Goal: Information Seeking & Learning: Learn about a topic

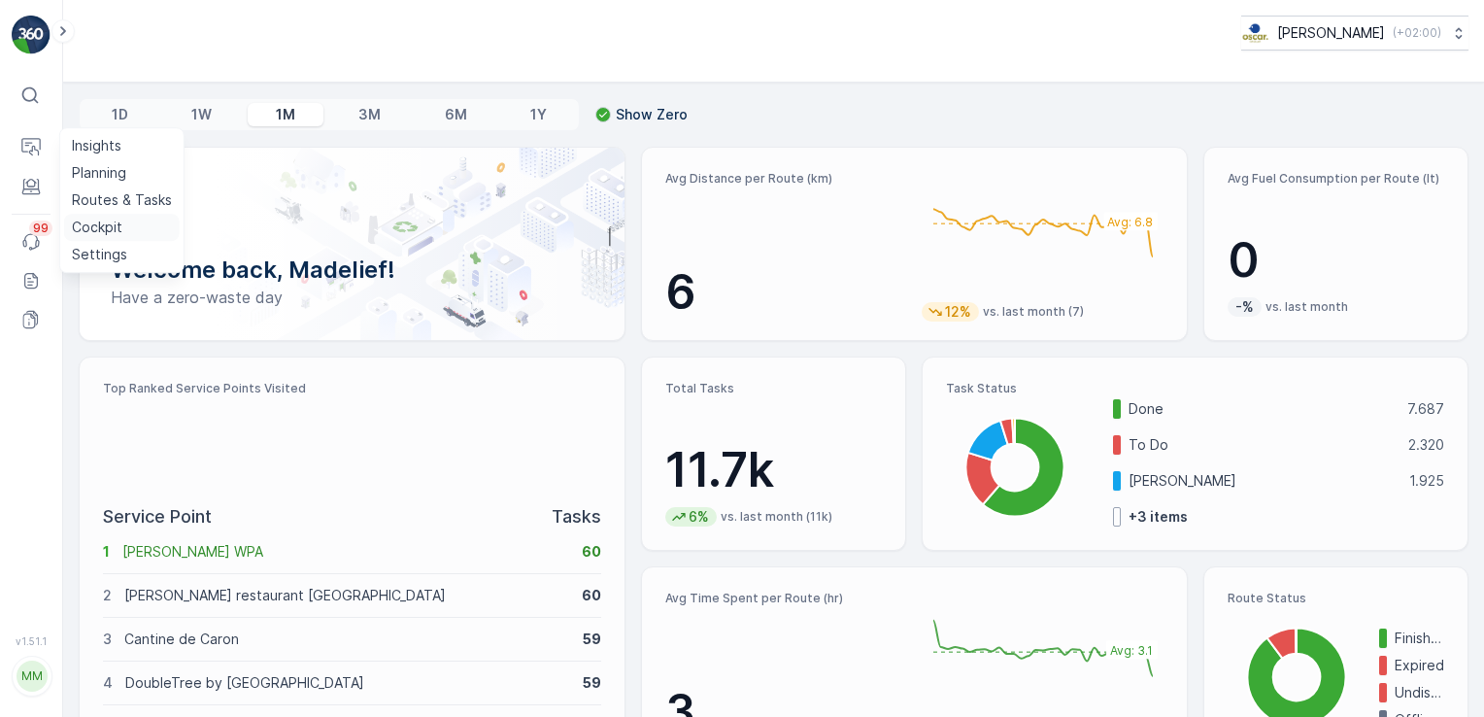
click at [86, 229] on p "Cockpit" at bounding box center [97, 227] width 51 height 19
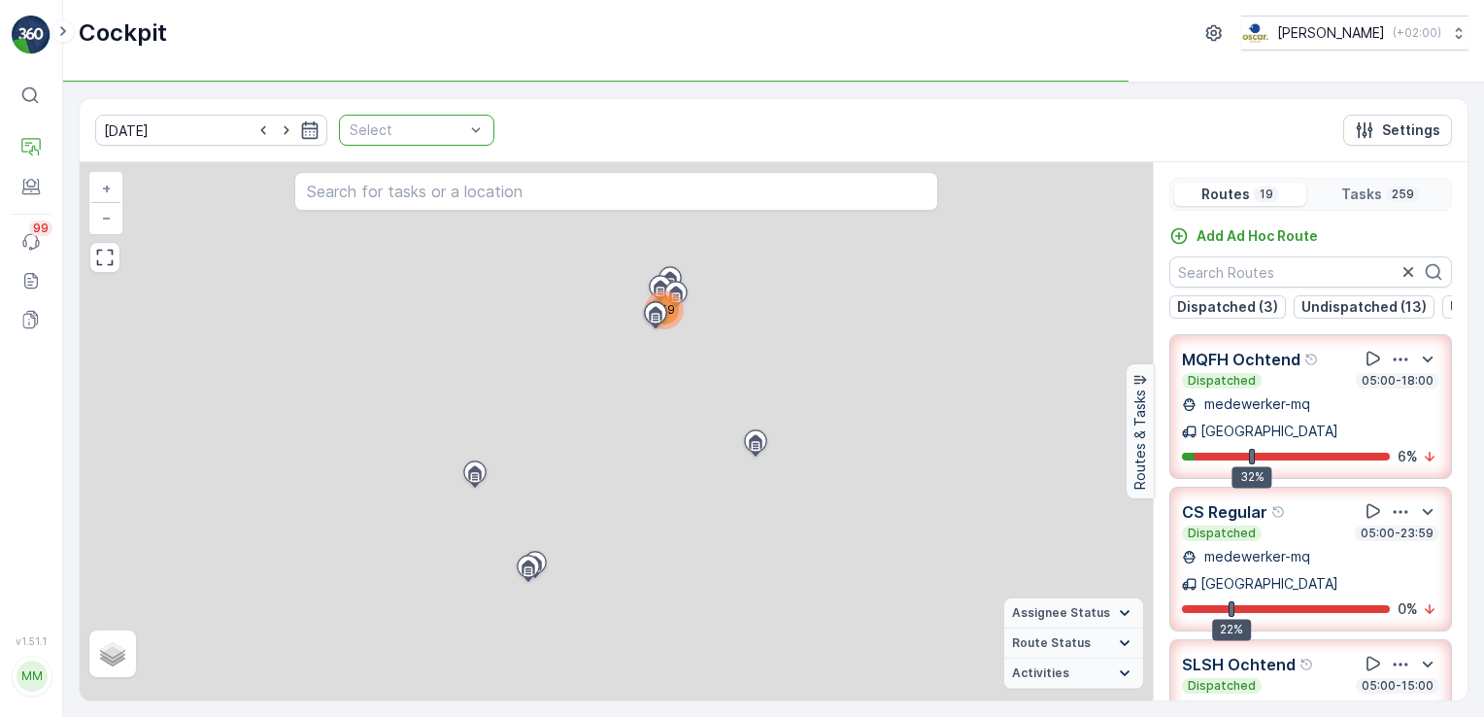
click at [465, 132] on div "[DATE] Select Settings" at bounding box center [774, 130] width 1388 height 63
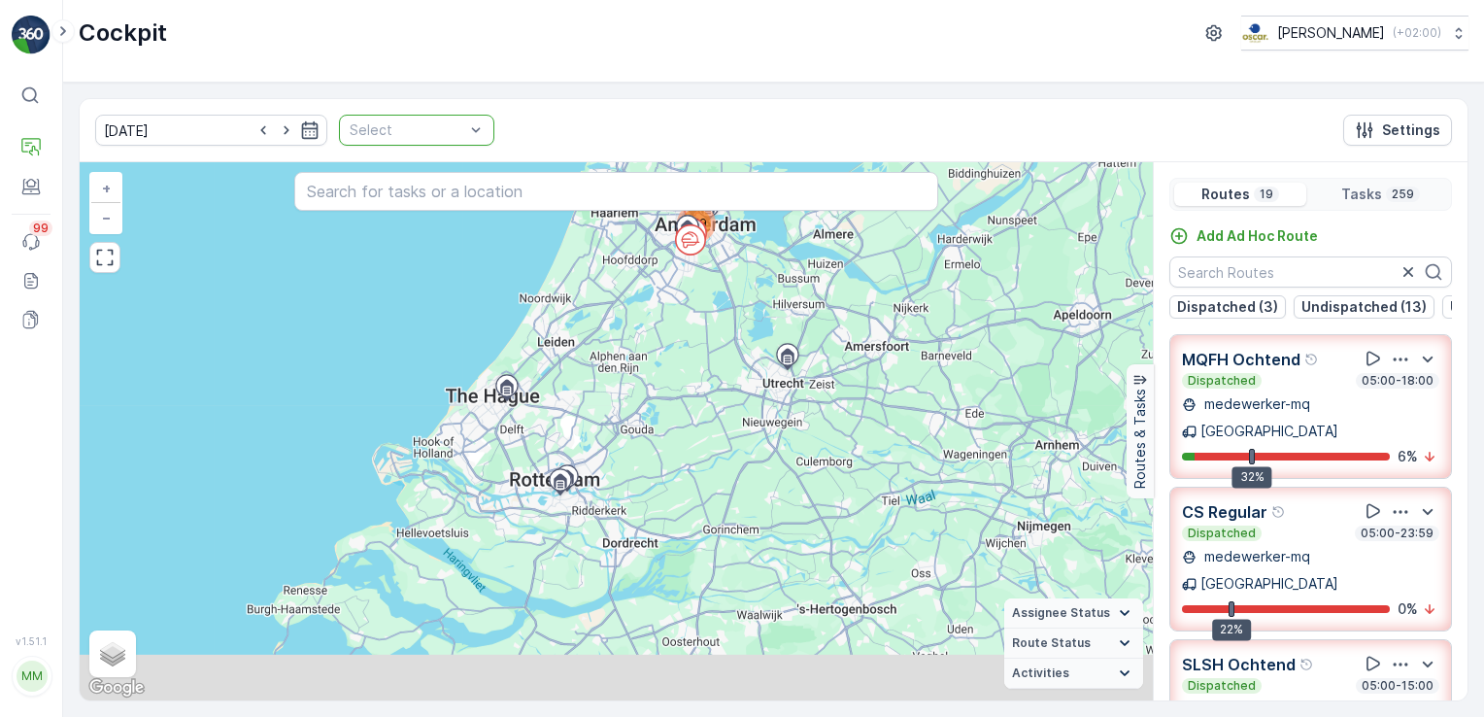
drag, startPoint x: 602, startPoint y: 569, endPoint x: 657, endPoint y: 424, distance: 155.5
click at [657, 424] on div "259 + − Satellite Roadmap Terrain Hybrid Leaflet Keyboard shortcuts Map Data Ma…" at bounding box center [616, 431] width 1073 height 538
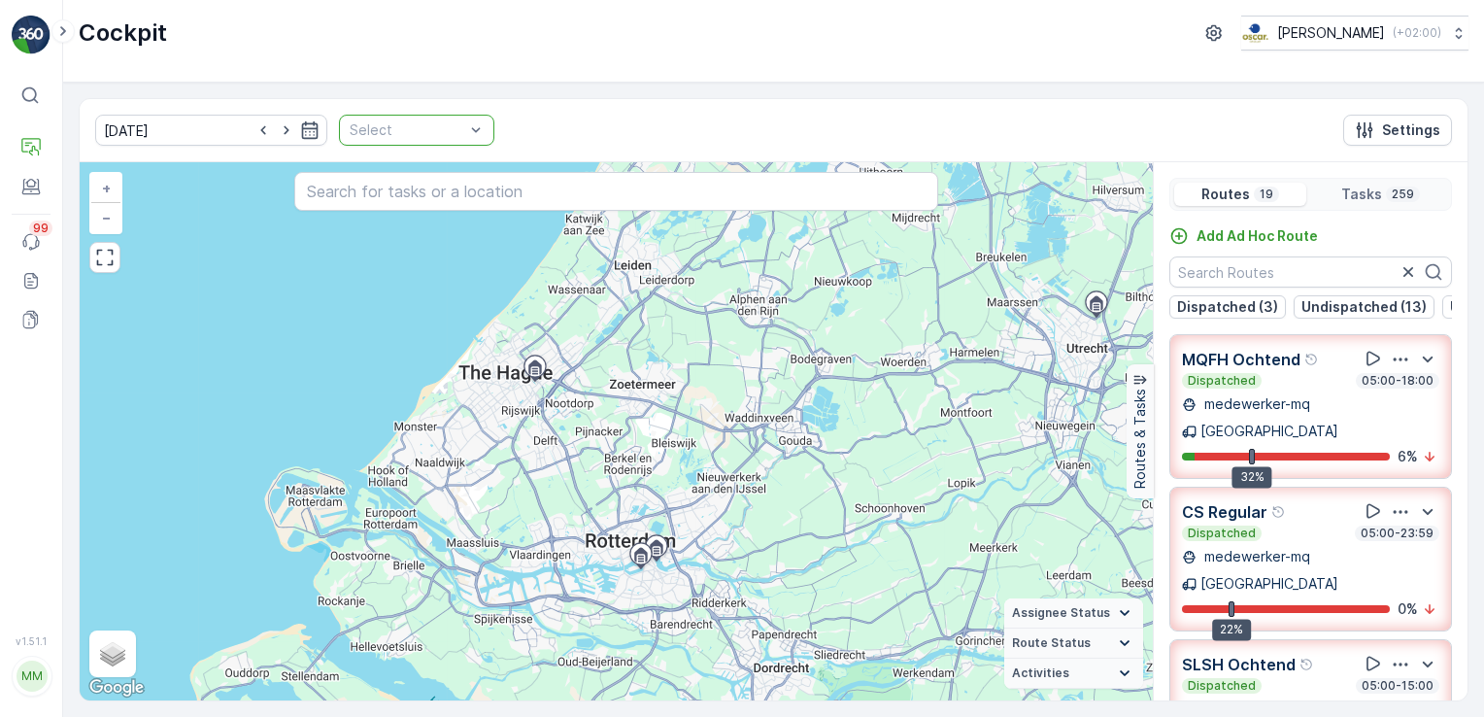
click at [546, 537] on div "109 150 + − Satellite Roadmap Terrain Hybrid Leaflet Keyboard shortcuts Map Dat…" at bounding box center [616, 431] width 1073 height 538
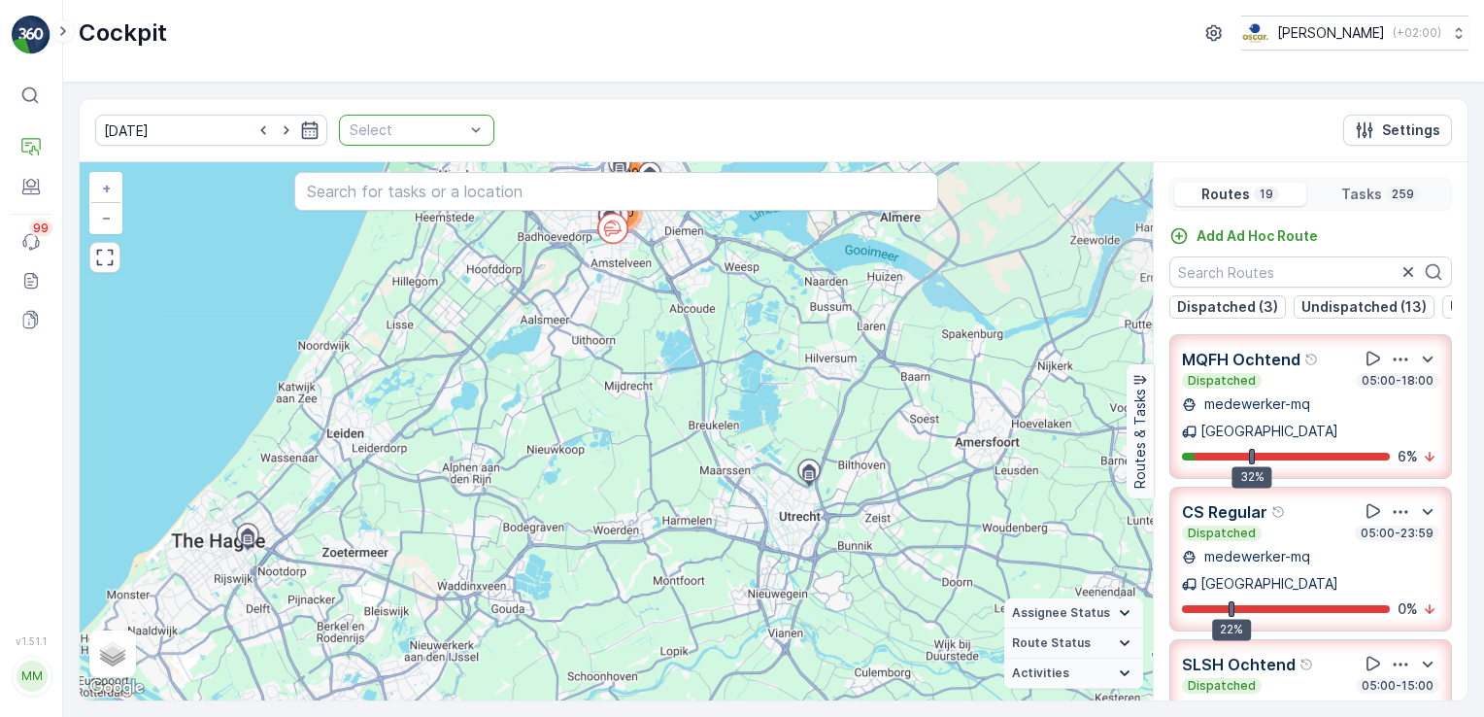
drag, startPoint x: 788, startPoint y: 506, endPoint x: 548, endPoint y: 564, distance: 246.9
click at [548, 564] on div "109 150 + − Satellite Roadmap Terrain Hybrid Leaflet Keyboard shortcuts Map Dat…" at bounding box center [616, 431] width 1073 height 538
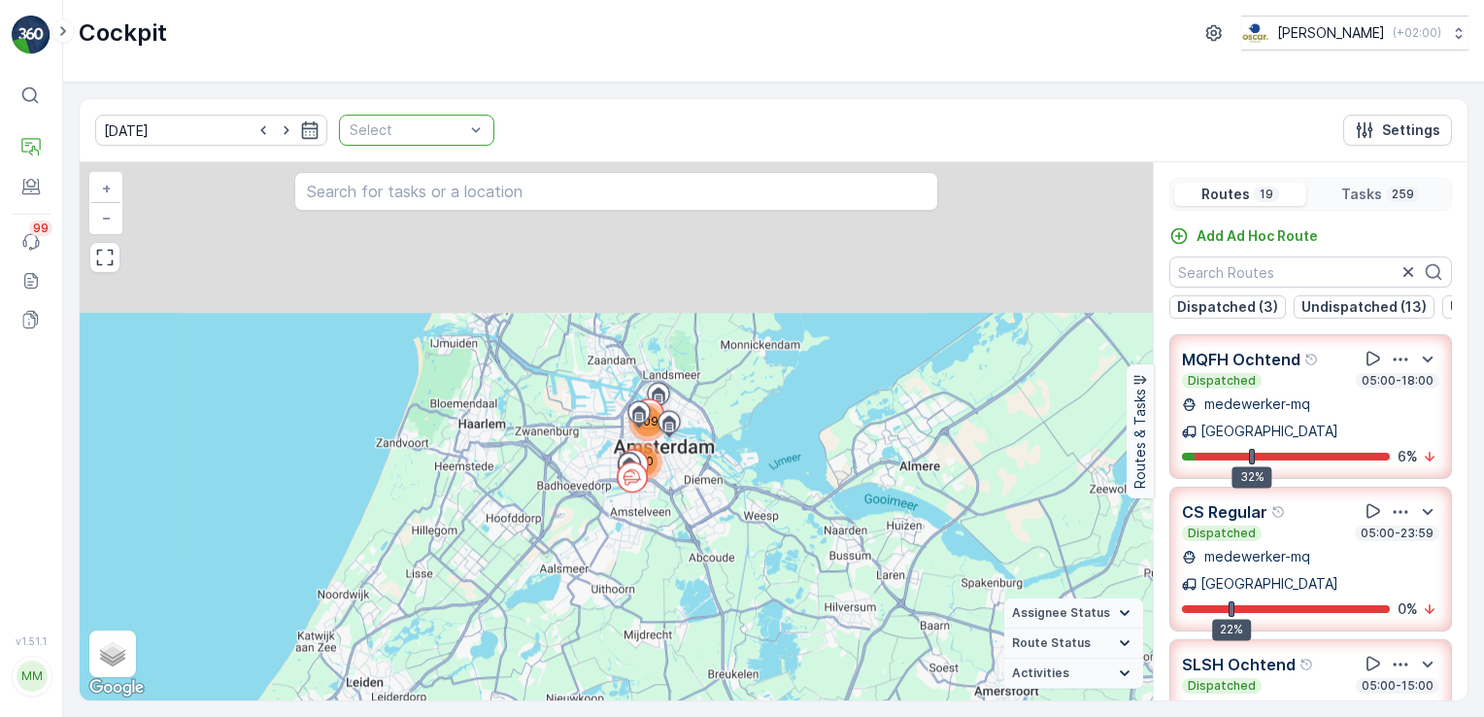
drag, startPoint x: 626, startPoint y: 584, endPoint x: 629, endPoint y: 648, distance: 64.2
click at [629, 648] on div "109 150 + − Satellite Roadmap Terrain Hybrid Leaflet Keyboard shortcuts Map Dat…" at bounding box center [616, 431] width 1073 height 538
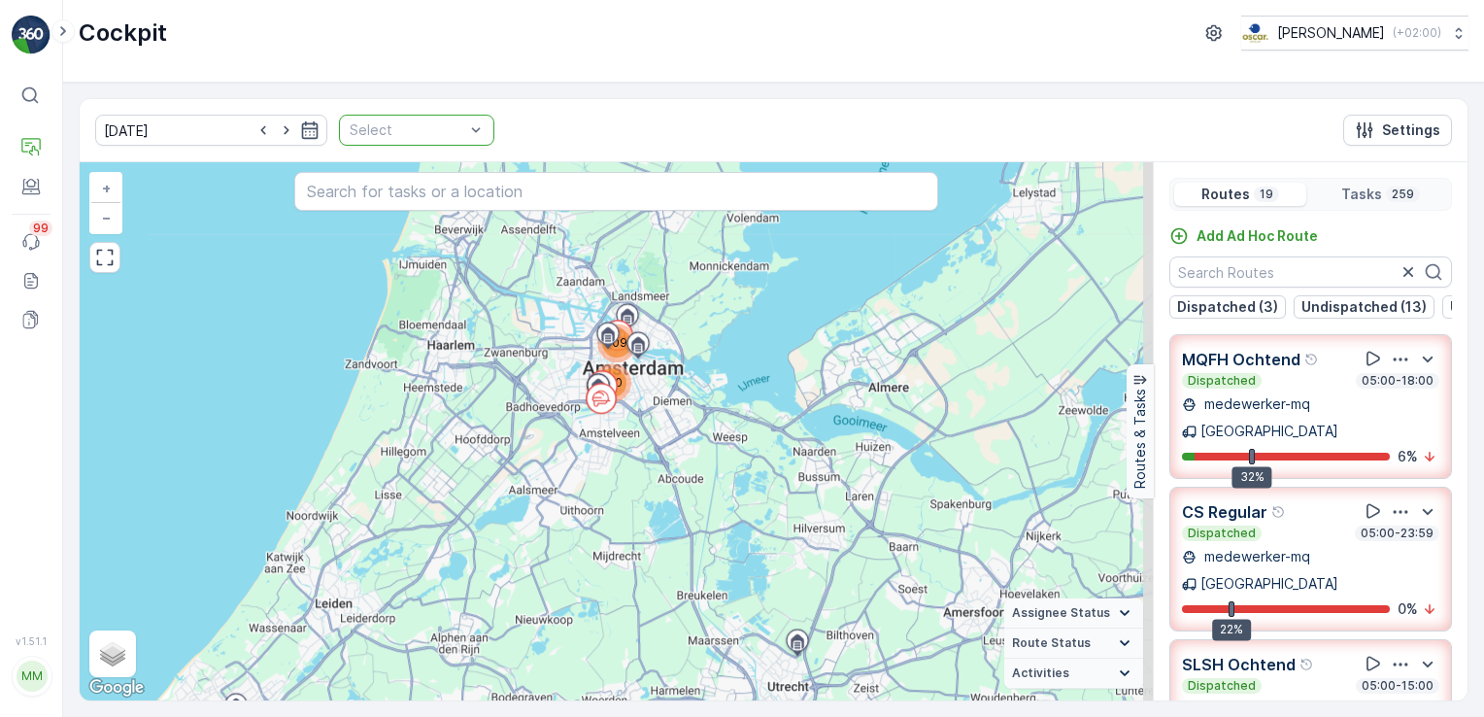
drag, startPoint x: 715, startPoint y: 384, endPoint x: 871, endPoint y: 708, distance: 360.2
click at [874, 714] on div "[DATE] Select Settings 109 150 + − Satellite Roadmap Terrain Hybrid Leaflet Key…" at bounding box center [773, 400] width 1421 height 634
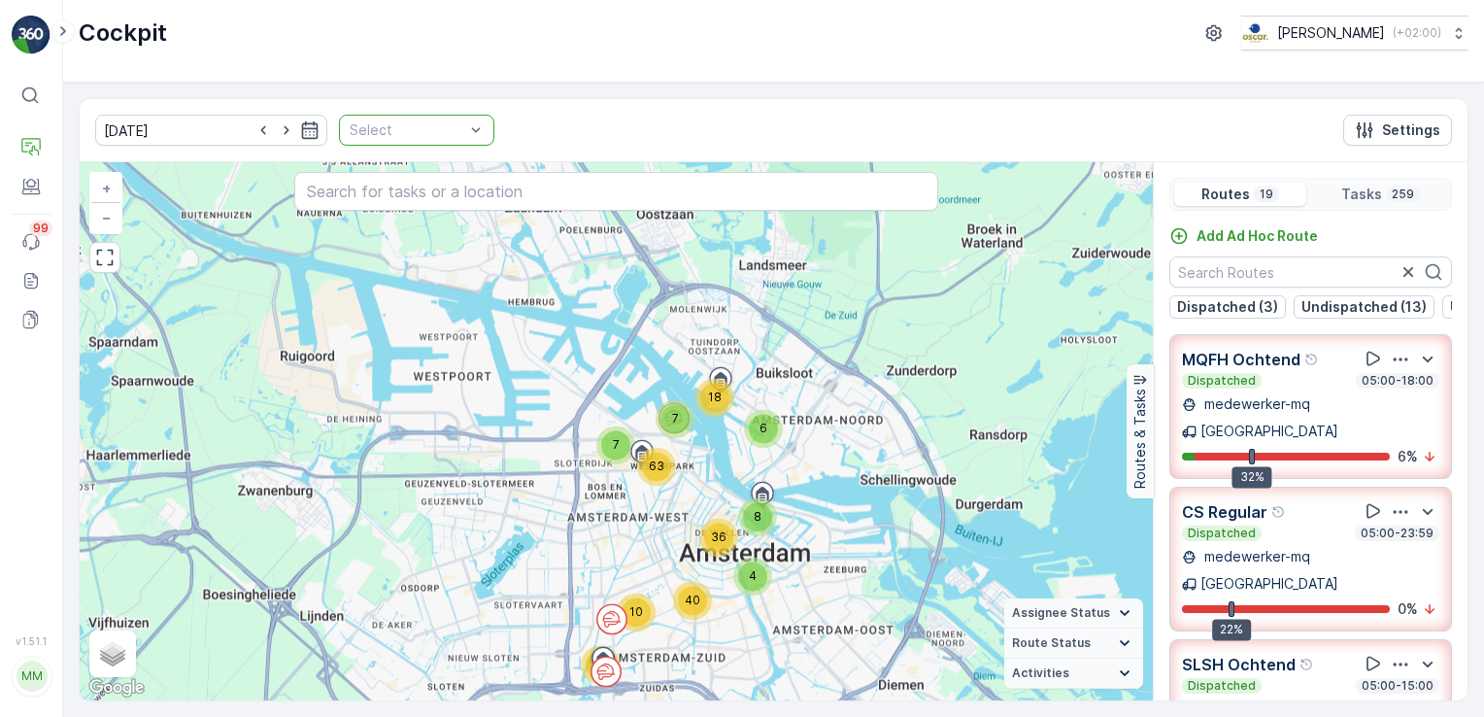
drag, startPoint x: 800, startPoint y: 626, endPoint x: 812, endPoint y: 459, distance: 166.6
click at [812, 459] on div "8 7 18 6 7 63 4 36 40 10 60 + − Satellite Roadmap Terrain Hybrid Leaflet Keyboa…" at bounding box center [616, 431] width 1073 height 538
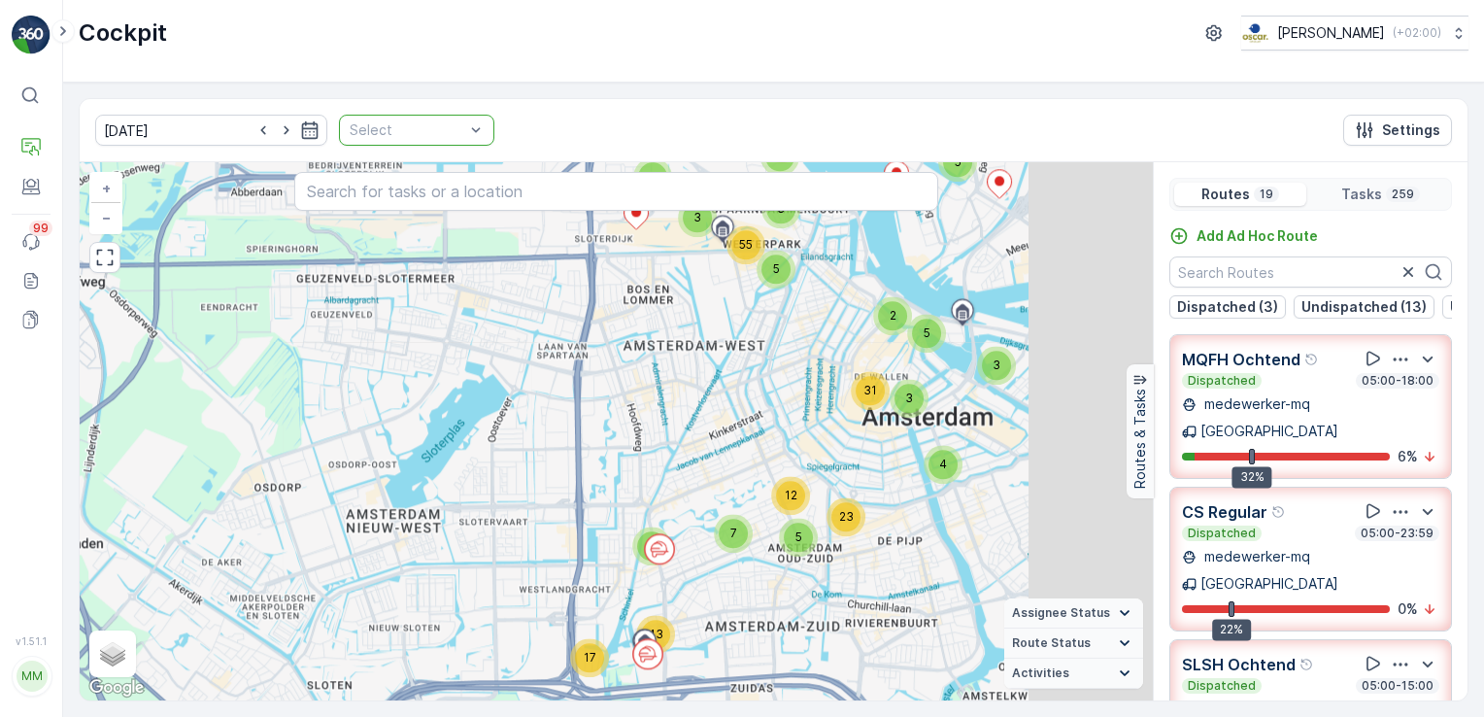
drag, startPoint x: 958, startPoint y: 452, endPoint x: 620, endPoint y: 624, distance: 379.3
click at [784, 552] on div "5" at bounding box center [798, 537] width 29 height 29
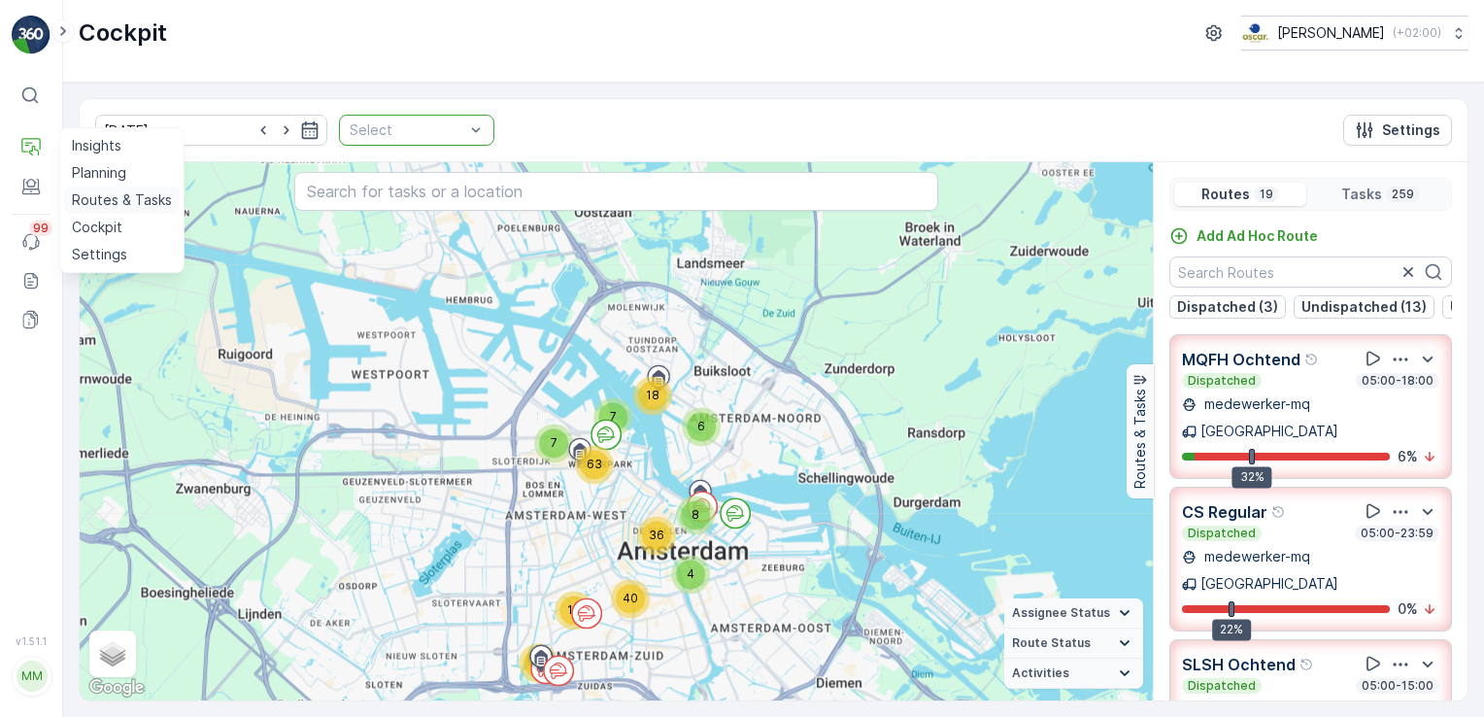
click at [99, 190] on p "Routes & Tasks" at bounding box center [122, 199] width 100 height 19
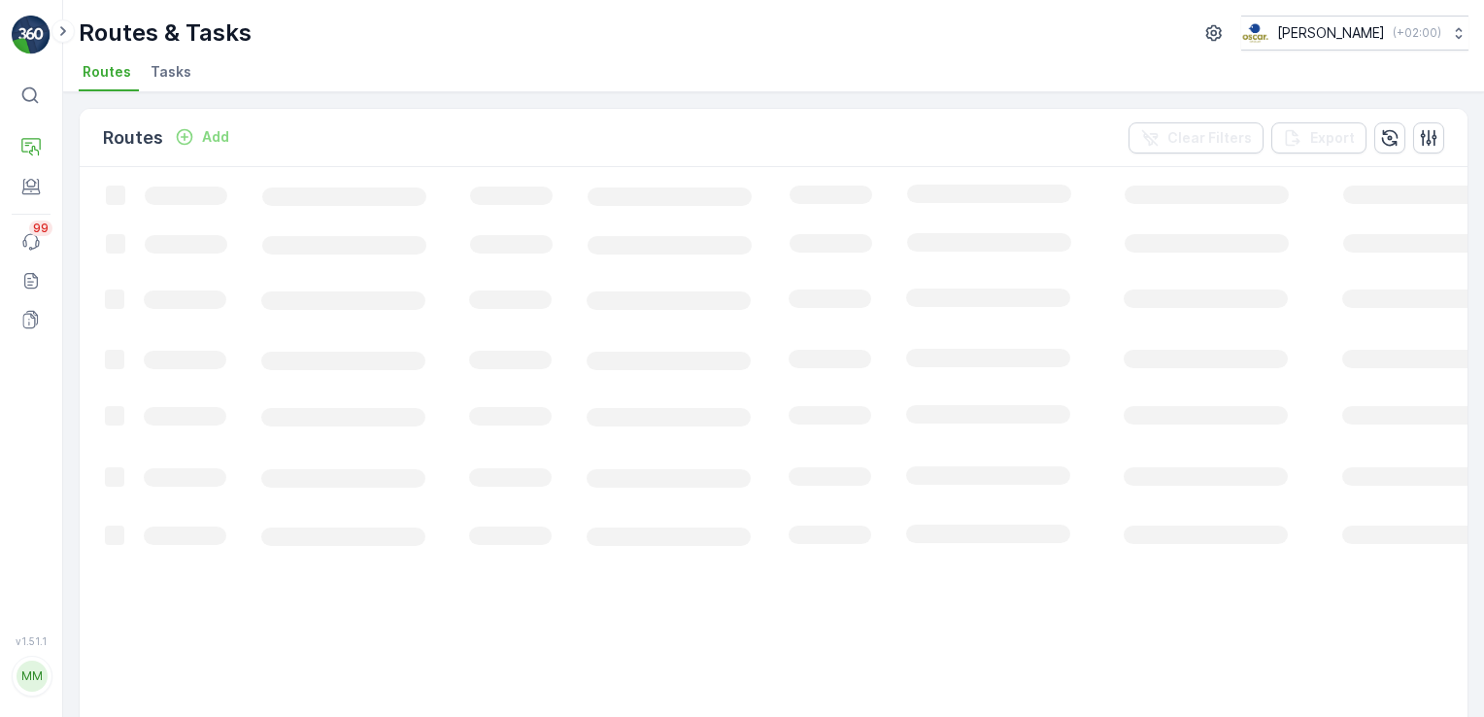
click at [171, 69] on span "Tasks" at bounding box center [171, 71] width 41 height 19
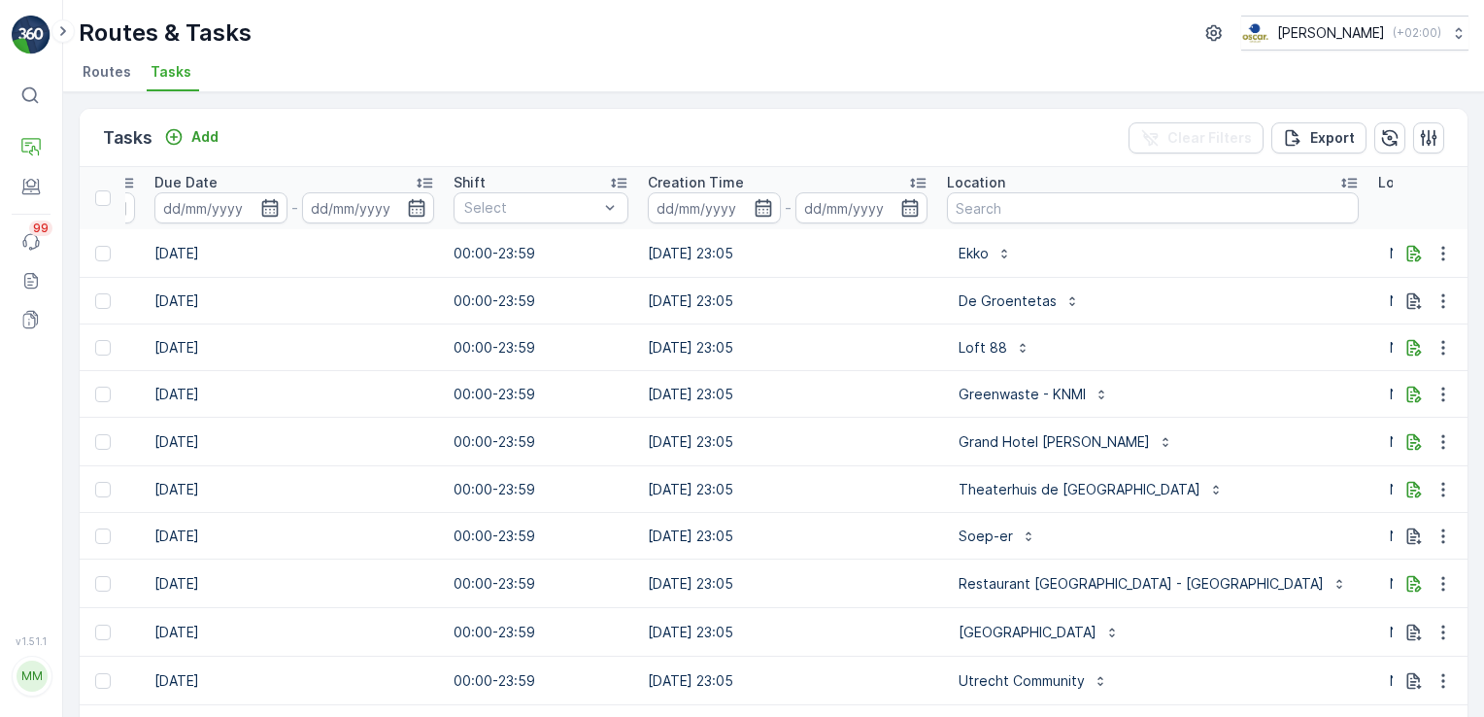
scroll to position [0, 1092]
click at [987, 204] on input "text" at bounding box center [1153, 207] width 412 height 31
type input "Joost"
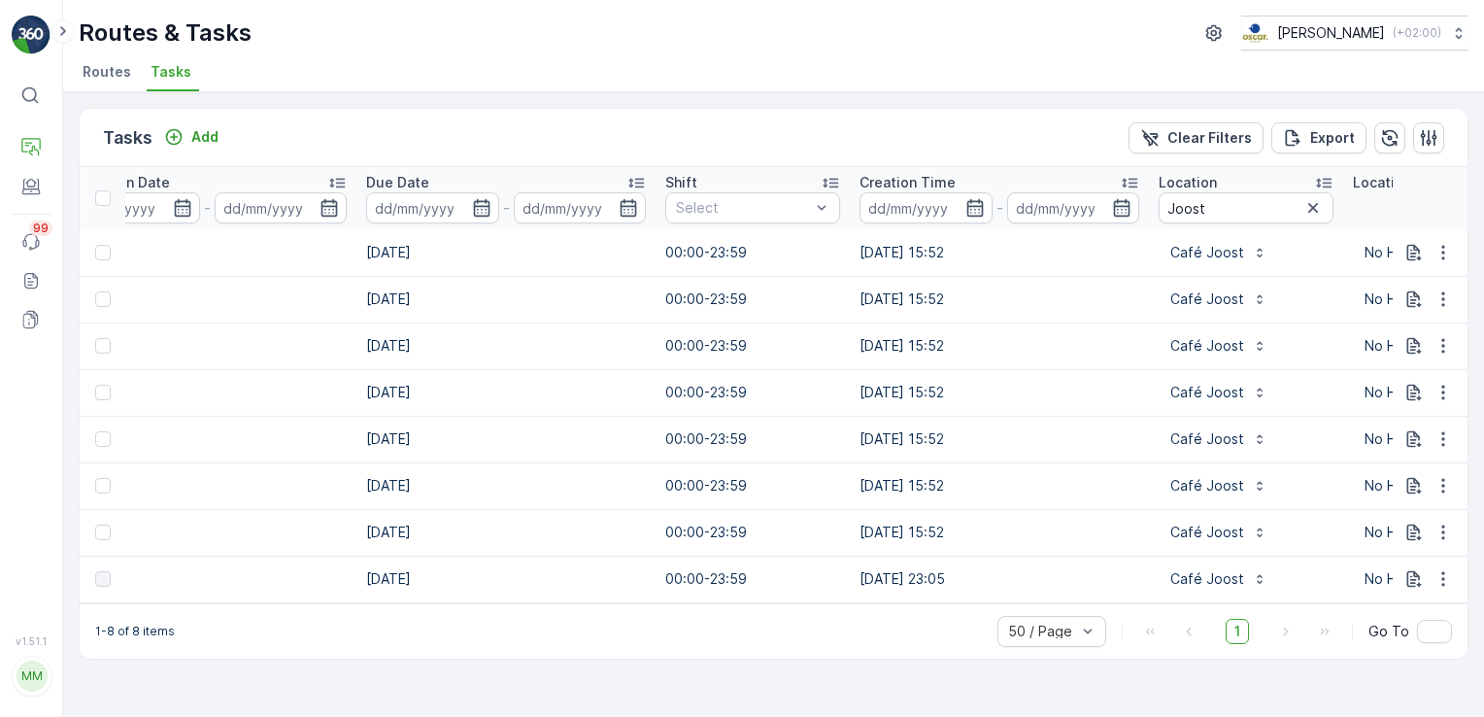
scroll to position [0, 881]
click at [1171, 203] on input "Joost" at bounding box center [1245, 207] width 175 height 31
type input "theater"
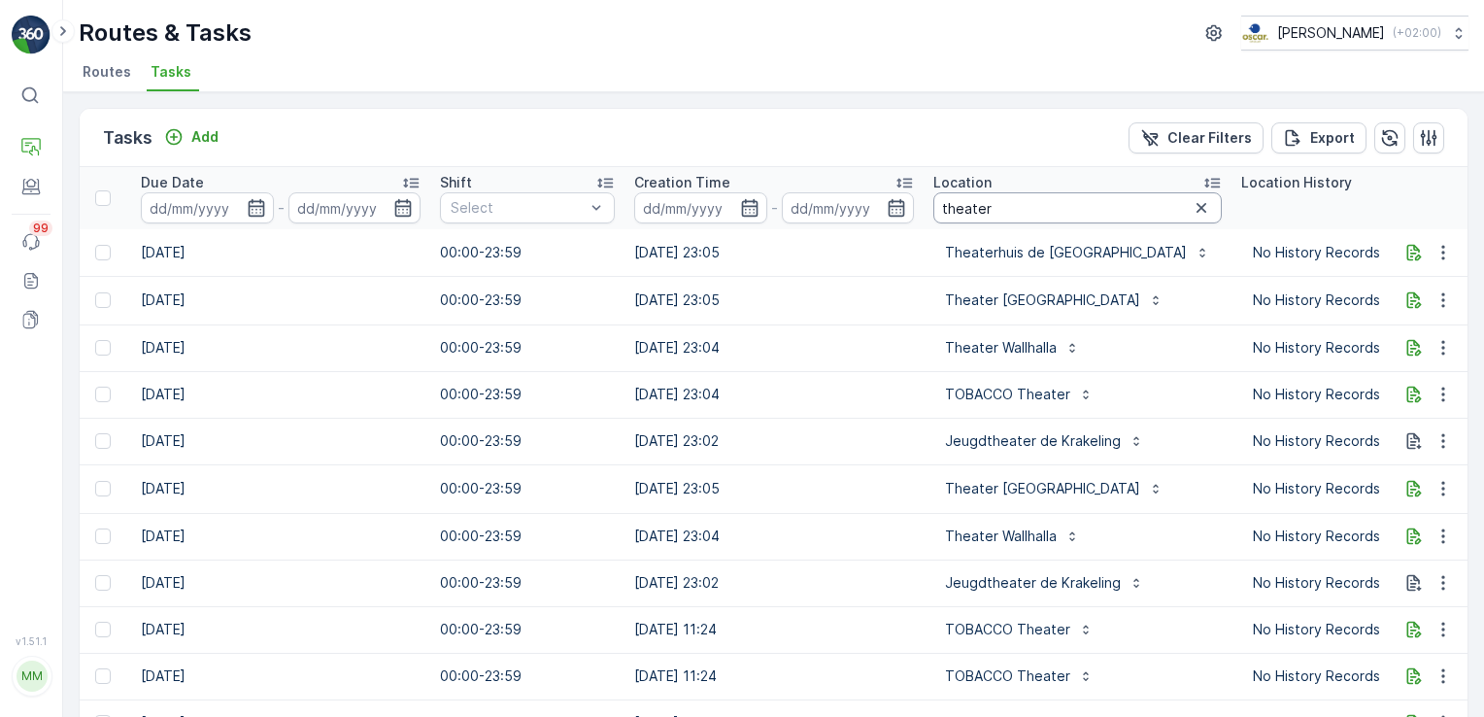
click at [1018, 210] on input "theater" at bounding box center [1078, 207] width 289 height 31
type input "theater [GEOGRAPHIC_DATA]"
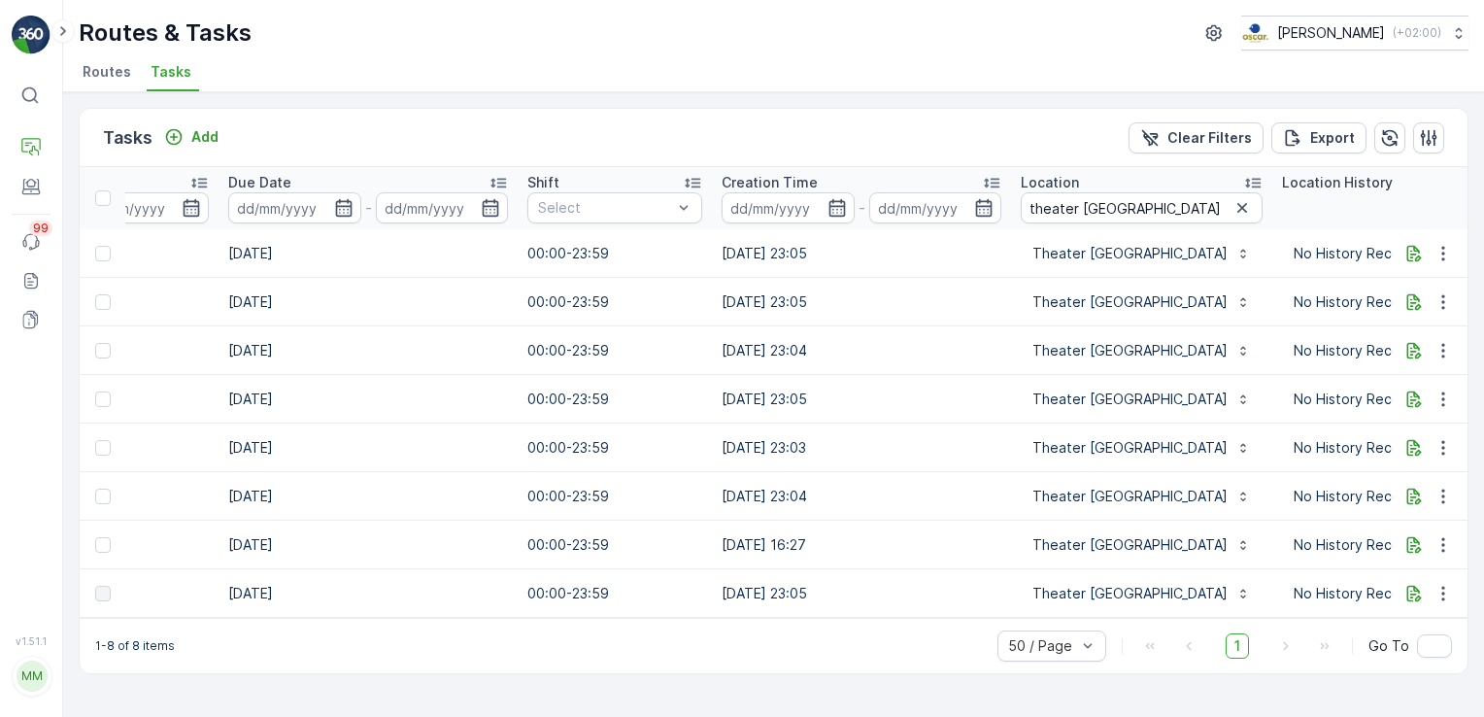
scroll to position [0, 1018]
click at [1233, 198] on icon "button" at bounding box center [1242, 207] width 19 height 19
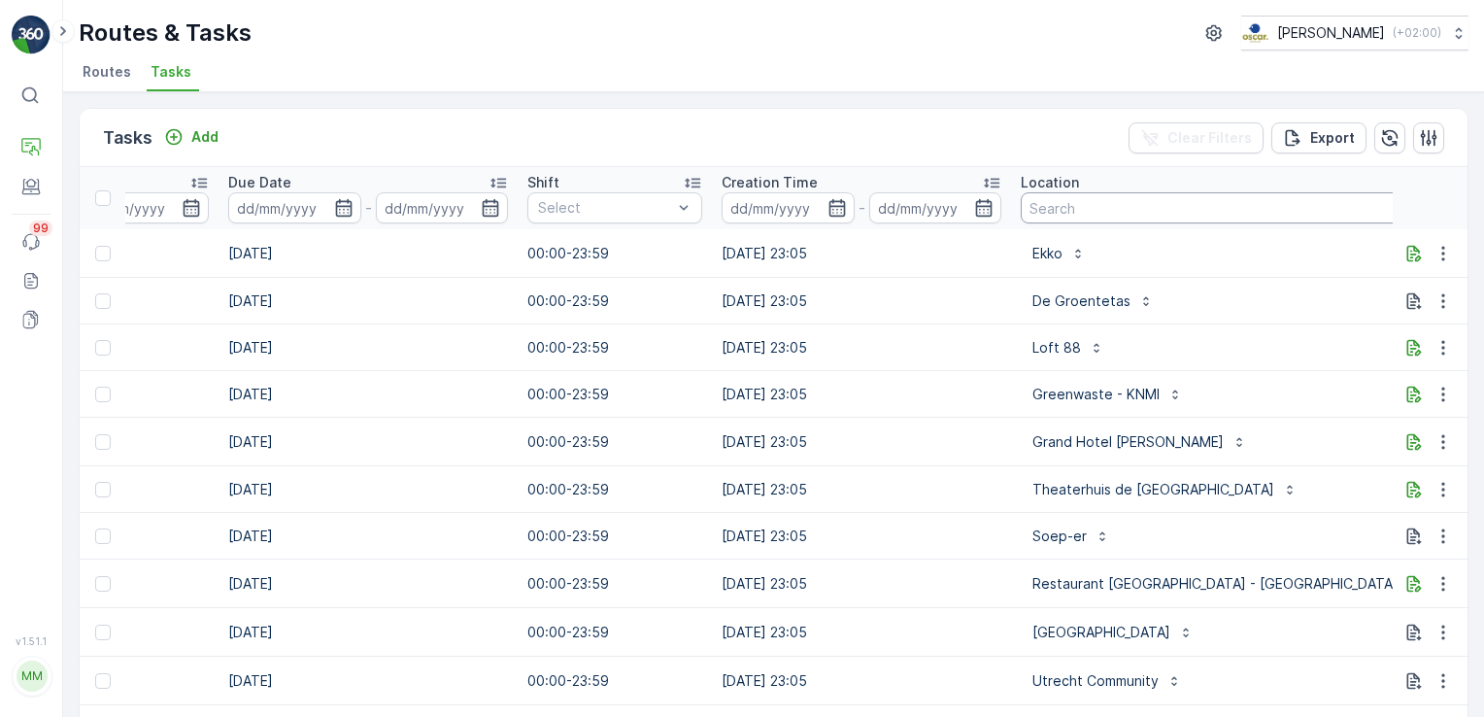
click at [1057, 210] on input "text" at bounding box center [1227, 207] width 412 height 31
type input "[GEOGRAPHIC_DATA]"
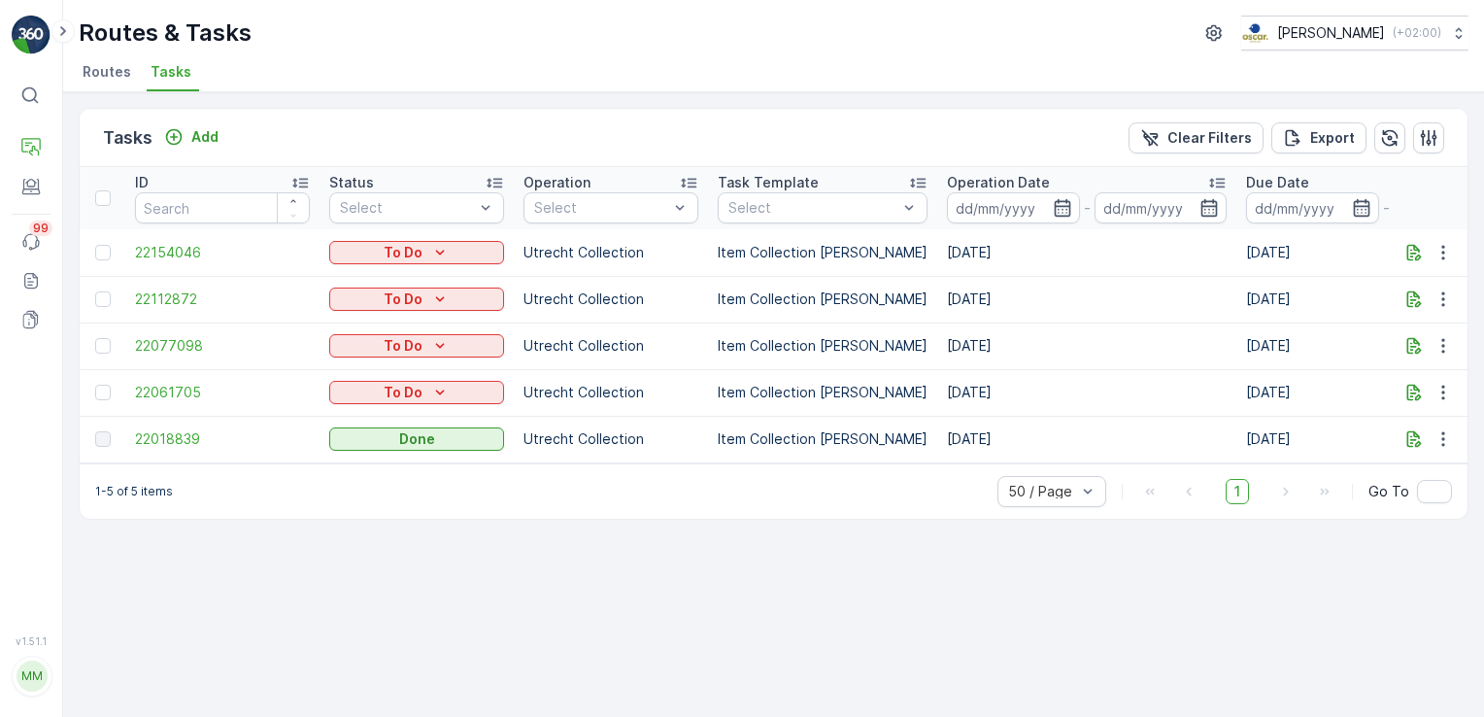
click at [700, 663] on div "Tasks Add Clear Filters Export ID Status Select Operation Select Task Template …" at bounding box center [773, 404] width 1421 height 625
click at [106, 264] on p "Service Points" at bounding box center [119, 265] width 94 height 19
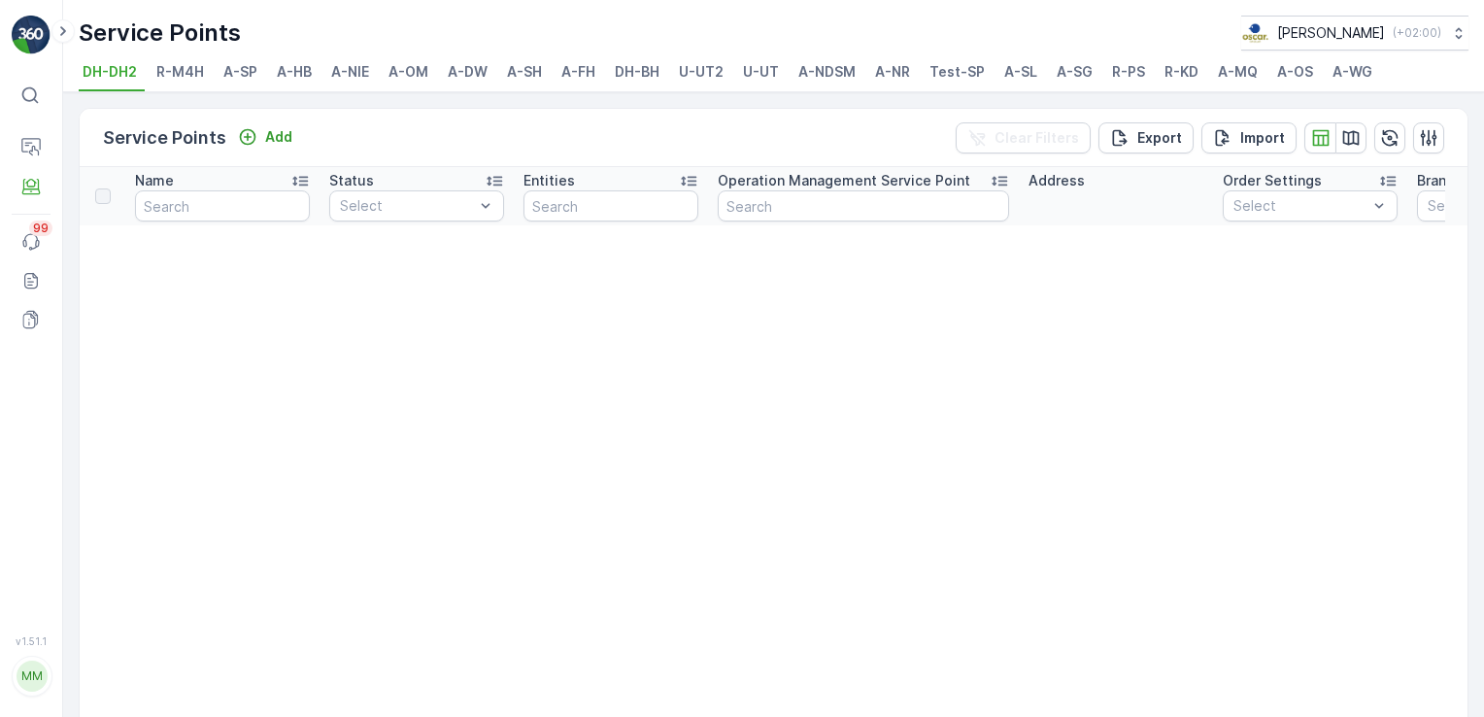
click at [1286, 76] on span "A-OS" at bounding box center [1295, 71] width 36 height 19
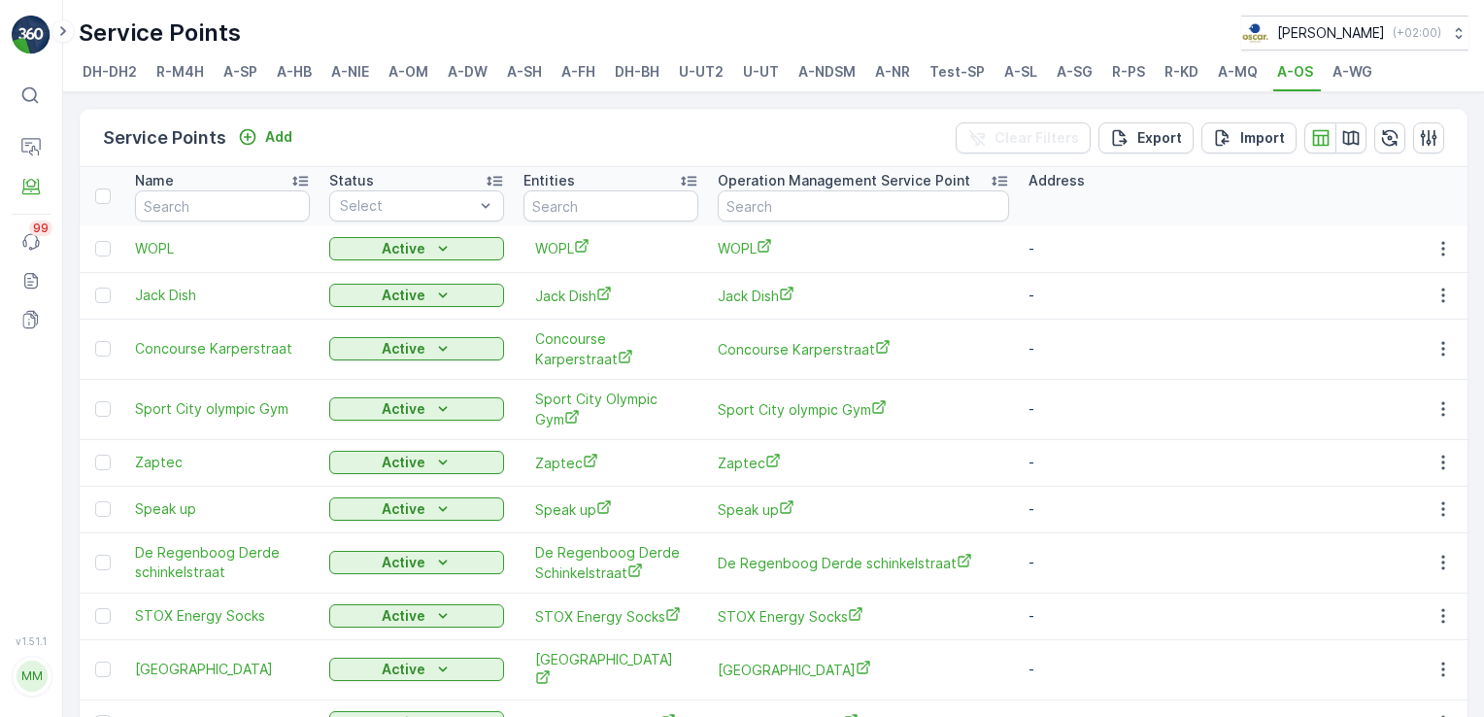
click at [231, 74] on span "A-SP" at bounding box center [240, 71] width 34 height 19
click at [231, 72] on span "A-SP" at bounding box center [240, 71] width 34 height 19
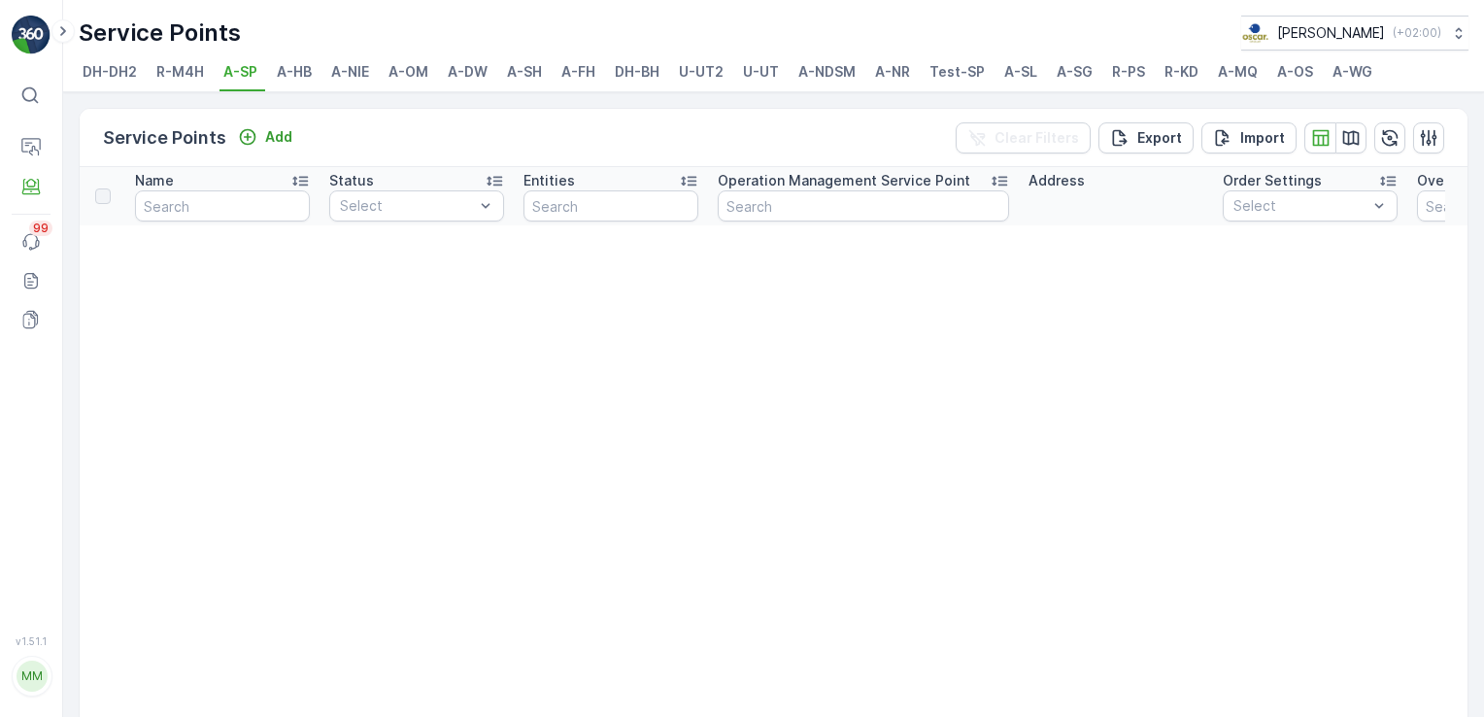
click at [504, 121] on div "Service Points Add Clear Filters Export Import" at bounding box center [774, 138] width 1388 height 58
click at [302, 76] on span "A-HB" at bounding box center [294, 71] width 35 height 19
click at [352, 77] on span "A-NIE" at bounding box center [350, 71] width 38 height 19
click at [412, 80] on span "A-OM" at bounding box center [409, 71] width 40 height 19
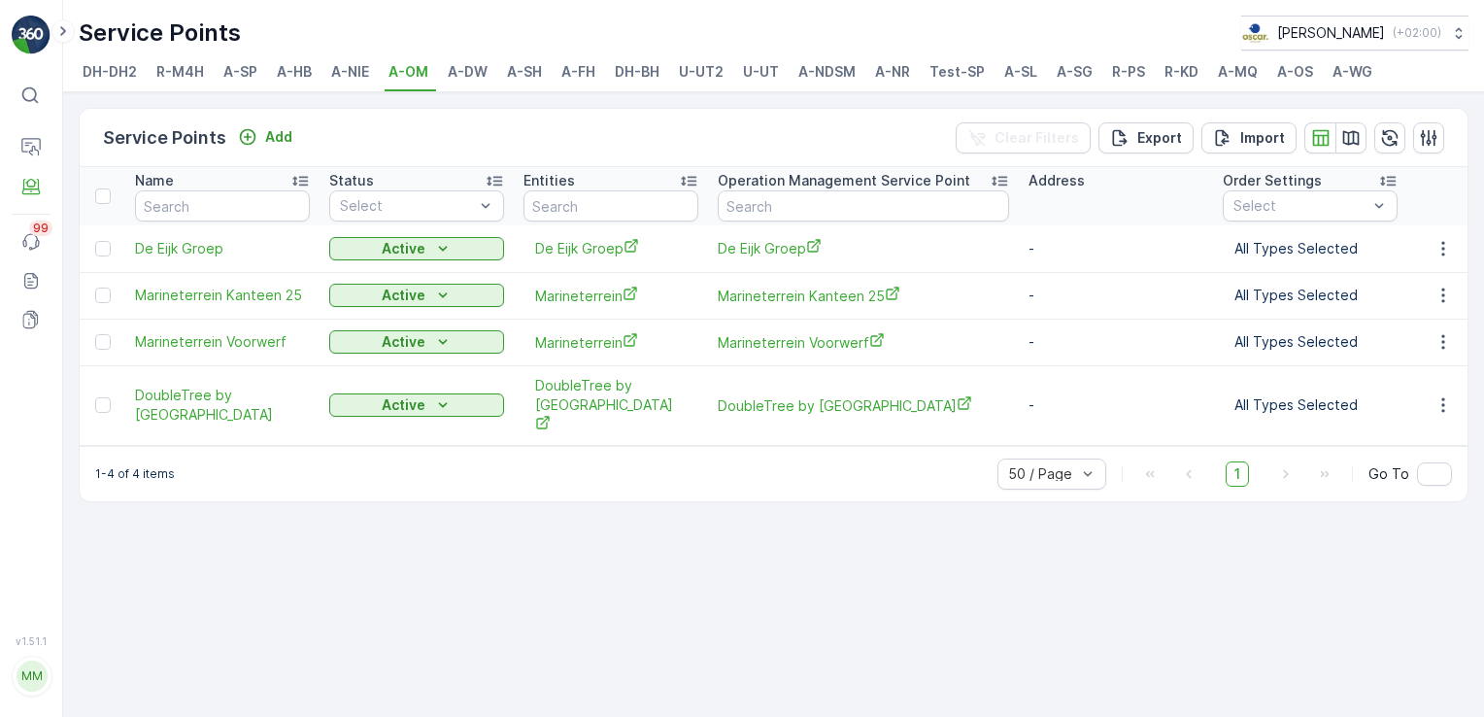
click at [453, 80] on span "A-DW" at bounding box center [468, 71] width 40 height 19
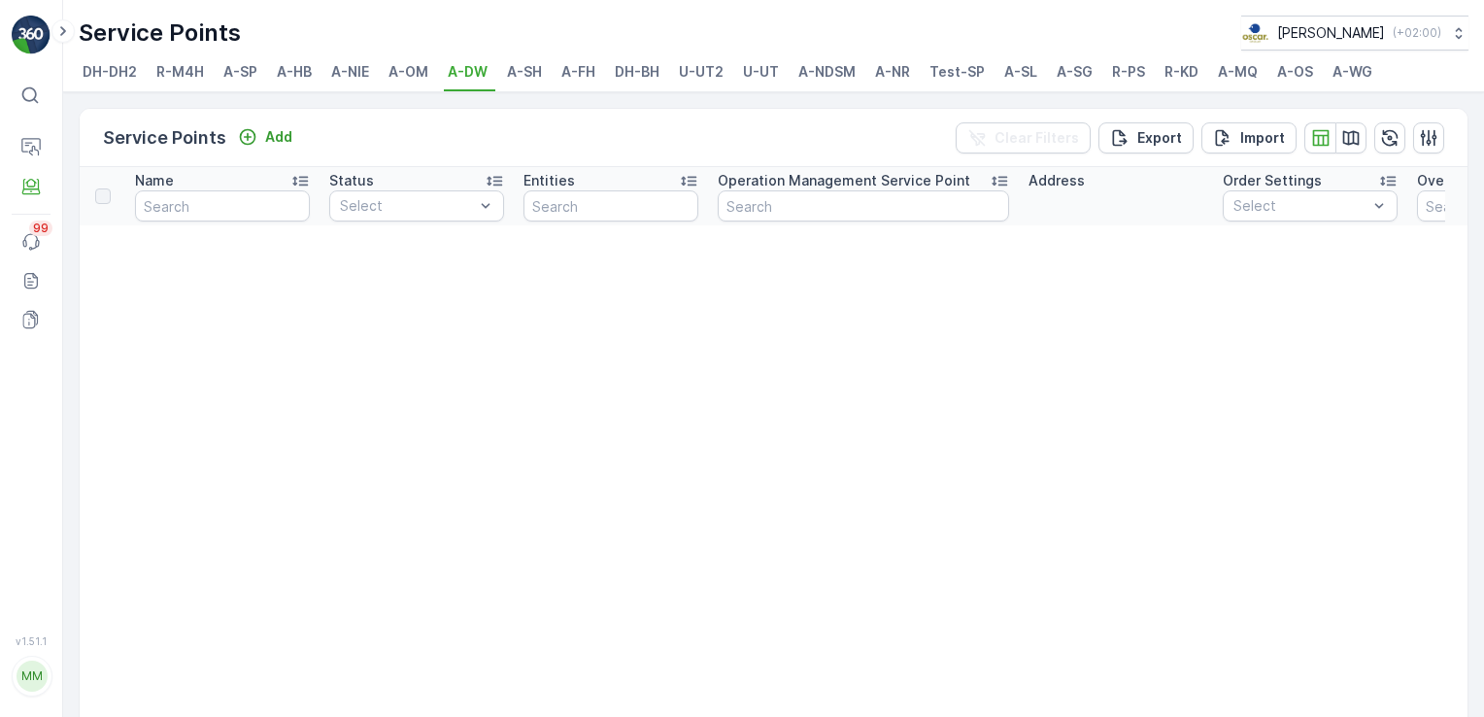
click at [513, 80] on span "A-SH" at bounding box center [524, 71] width 35 height 19
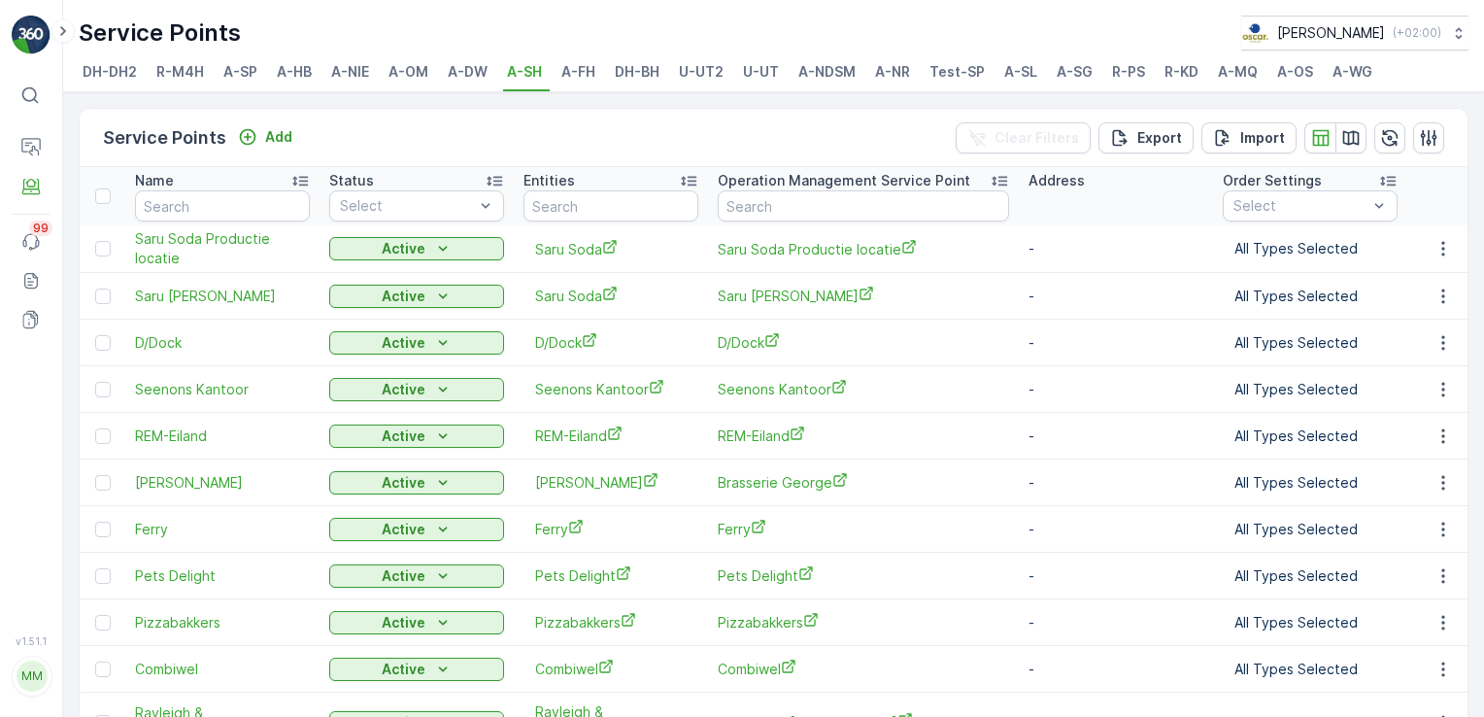
click at [569, 81] on li "A-FH" at bounding box center [581, 74] width 46 height 33
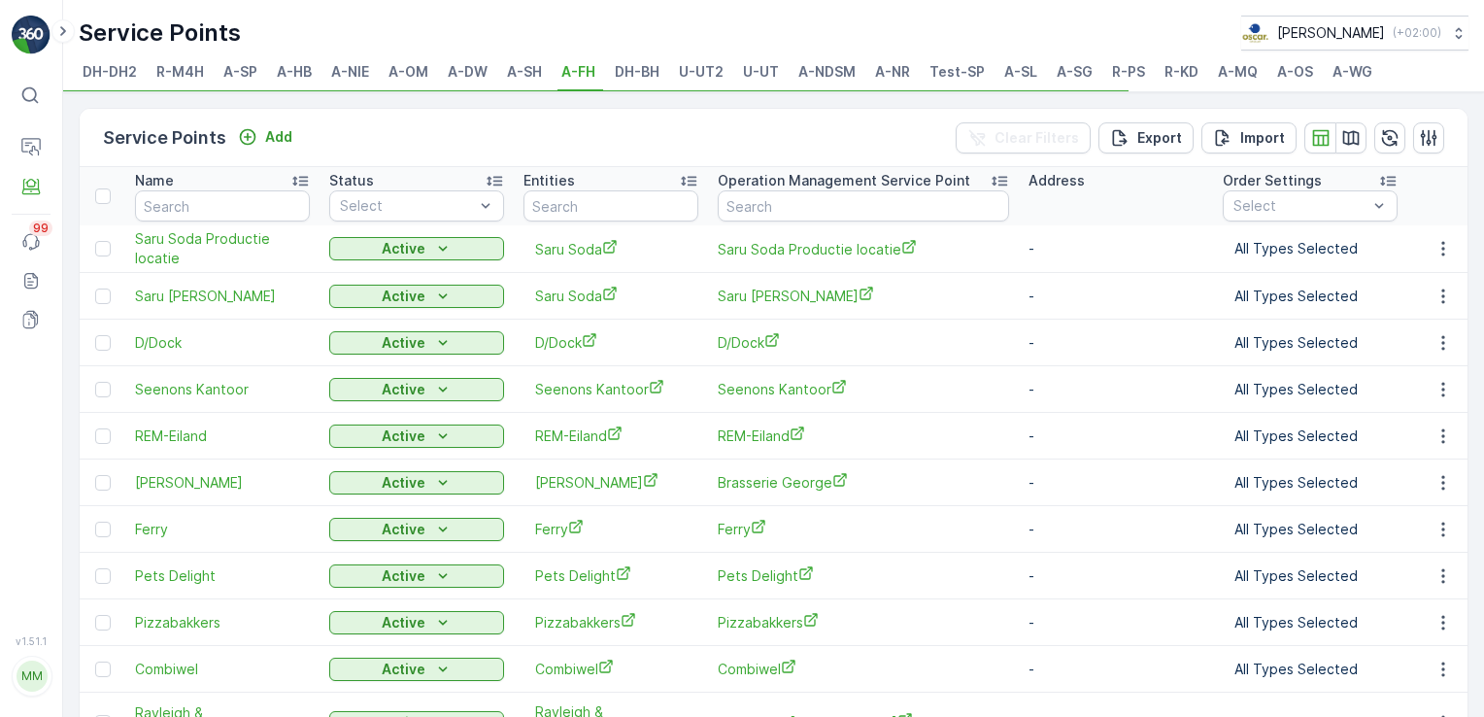
click at [622, 81] on li "DH-BH" at bounding box center [639, 74] width 56 height 33
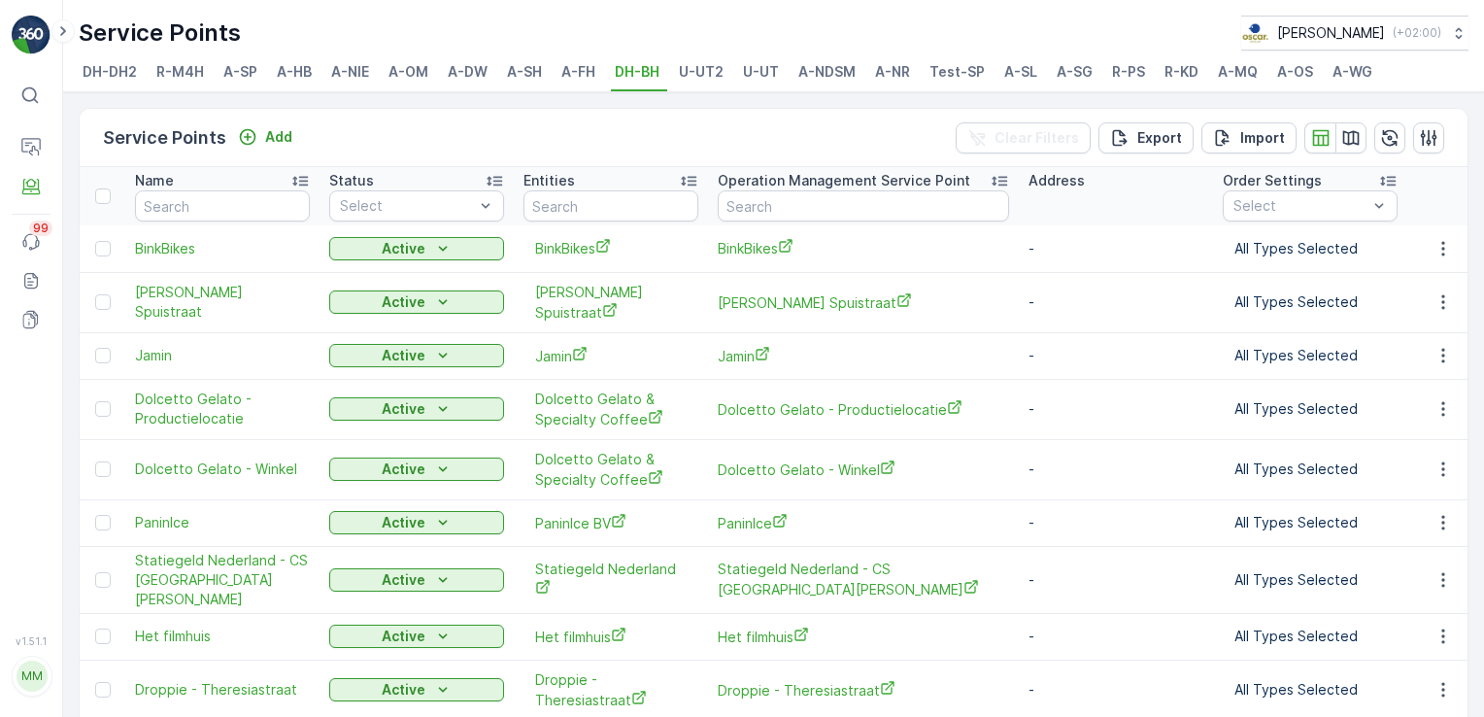
click at [845, 73] on span "A-NDSM" at bounding box center [827, 71] width 57 height 19
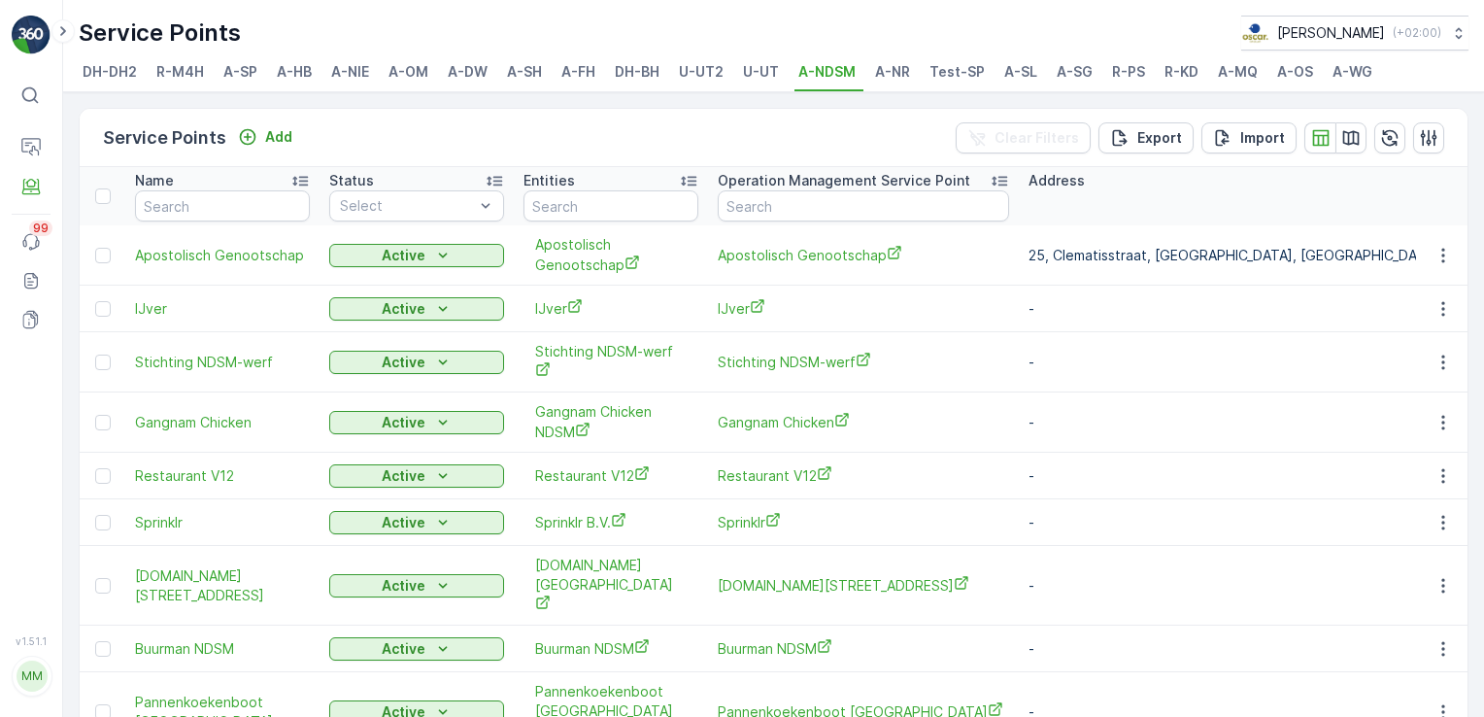
click at [885, 74] on span "A-NR" at bounding box center [892, 71] width 35 height 19
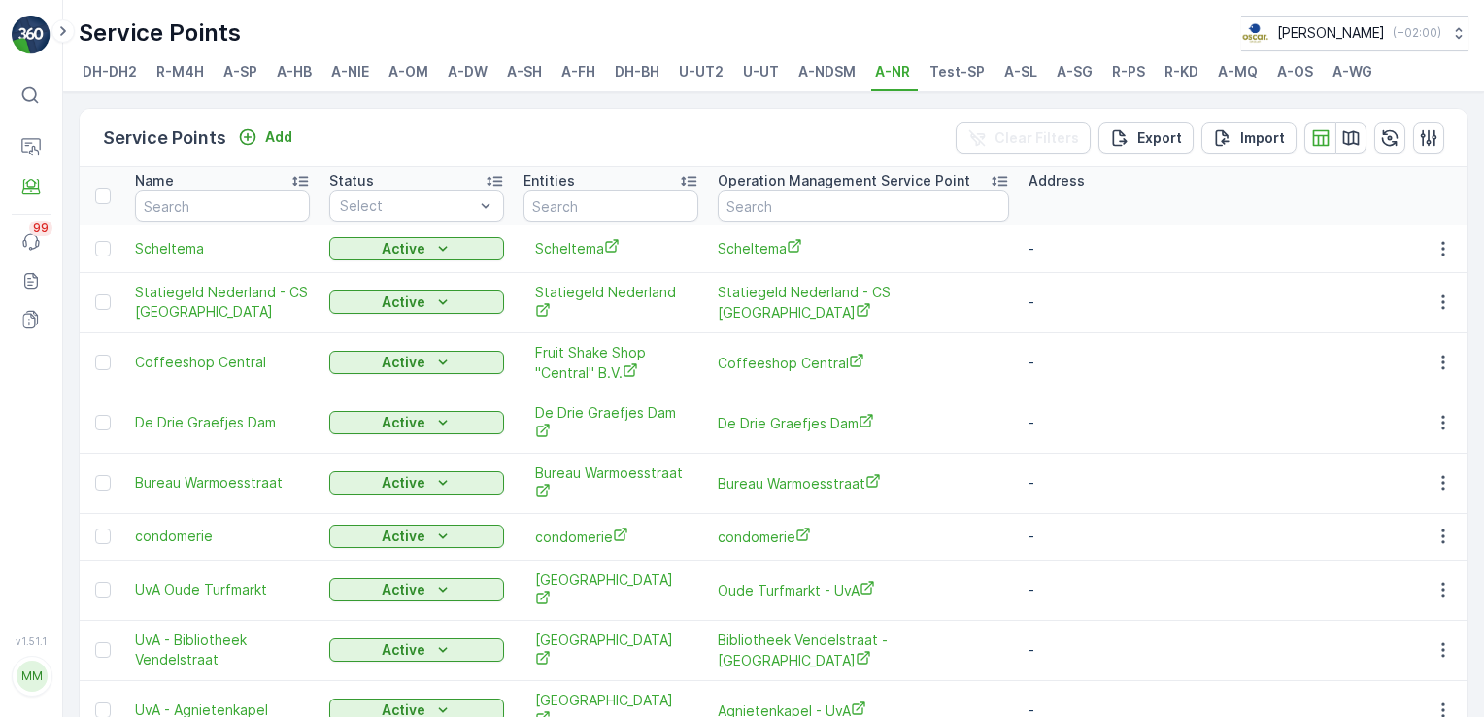
click at [1374, 74] on ul "DH-DH2 R-M4H A-SP A-HB A-NIE A-OM A-DW A-SH A-FH [PERSON_NAME] U-UT2 U-UT A-NDS…" at bounding box center [766, 74] width 1375 height 33
click at [1301, 76] on span "A-OS" at bounding box center [1295, 71] width 36 height 19
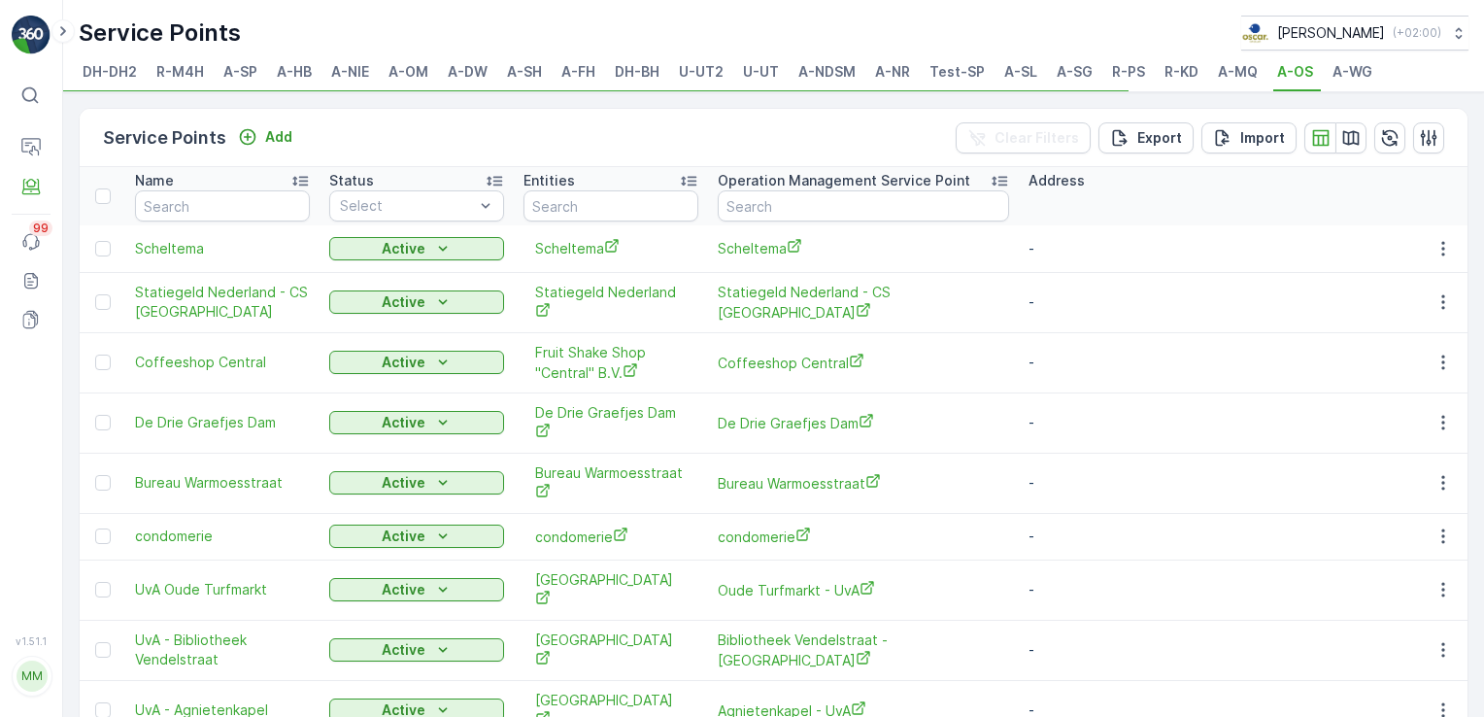
click at [1333, 80] on span "A-WG" at bounding box center [1353, 71] width 40 height 19
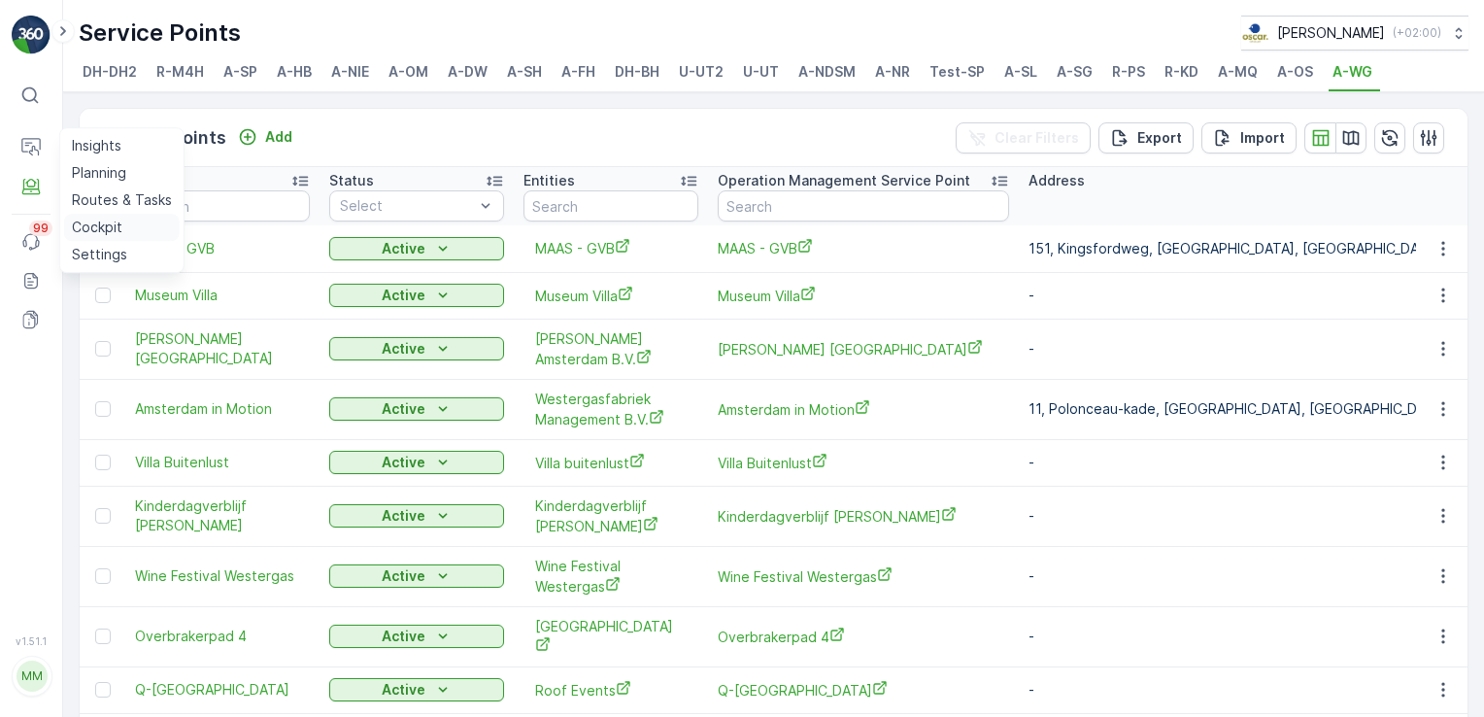
click at [105, 227] on p "Cockpit" at bounding box center [97, 227] width 51 height 19
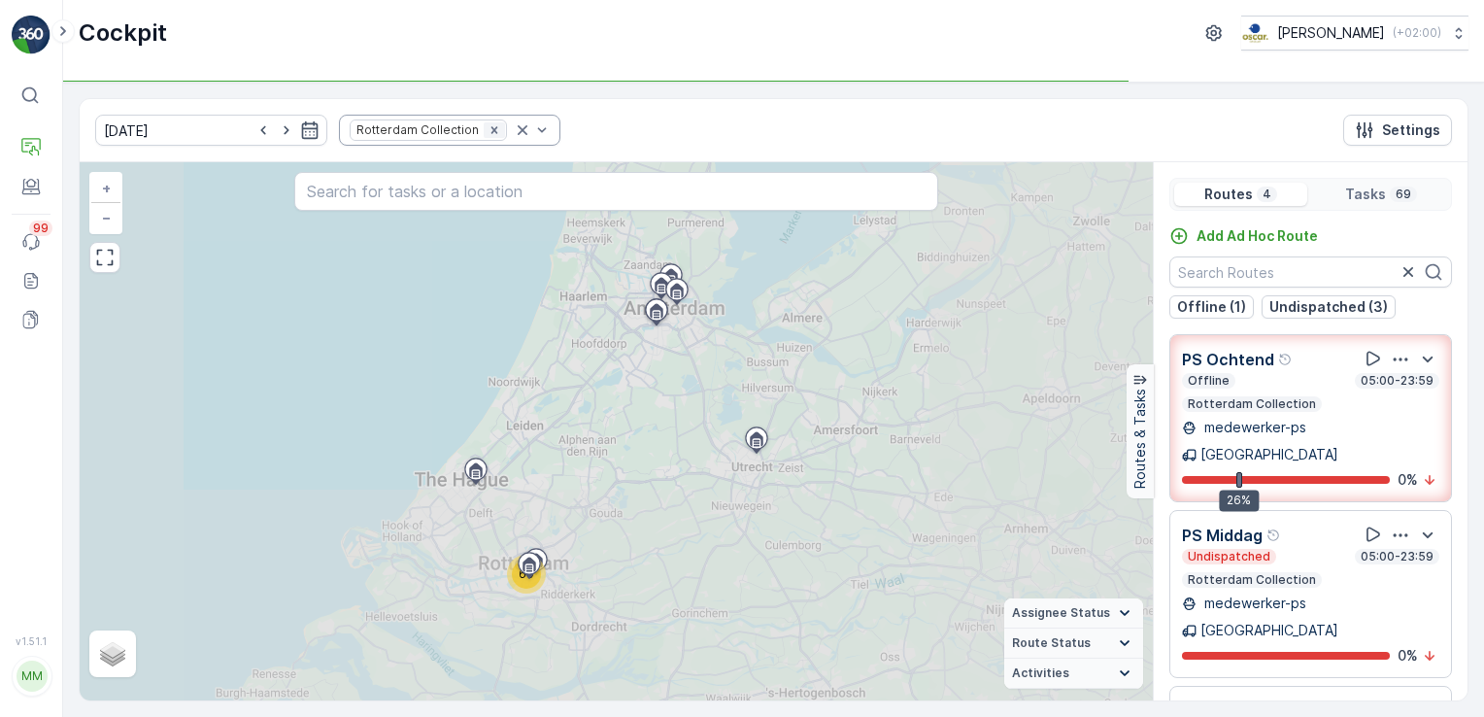
click at [488, 130] on icon "Remove Rotterdam Collection" at bounding box center [495, 130] width 14 height 14
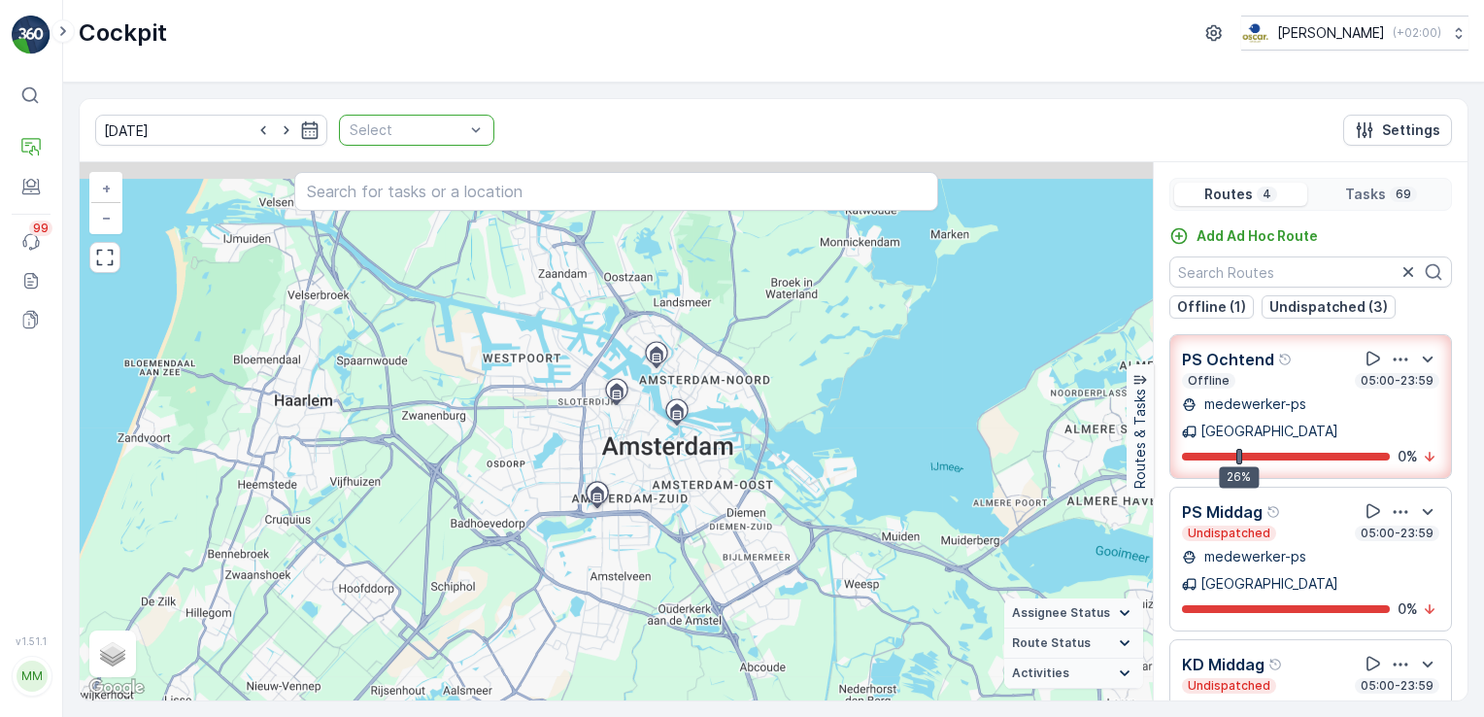
click at [782, 459] on div "9 60 + − Satellite Roadmap Terrain Hybrid Leaflet Keyboard shortcuts Map Data M…" at bounding box center [616, 431] width 1073 height 538
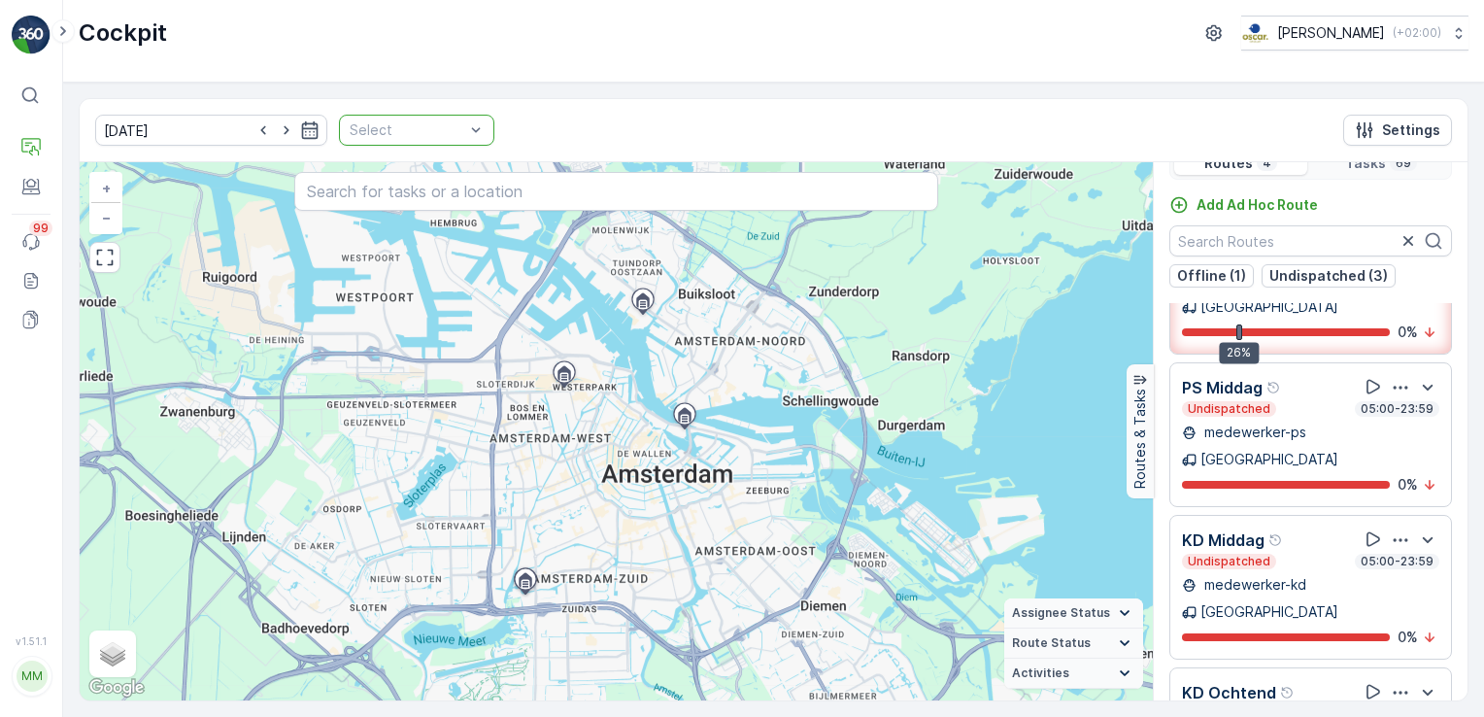
scroll to position [48, 0]
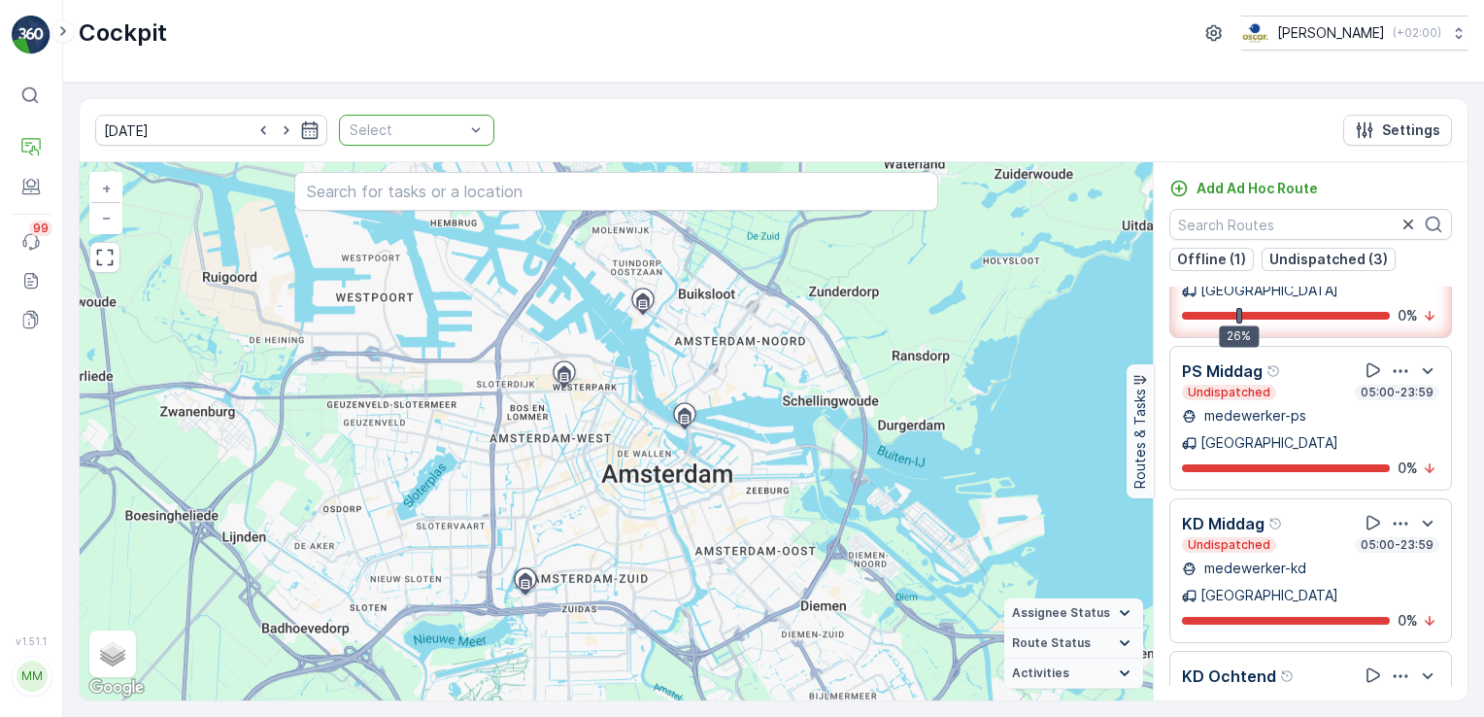
click at [295, 256] on div "9 3 13 31 13 + − Satellite Roadmap Terrain Hybrid Leaflet Keyboard shortcuts Ma…" at bounding box center [616, 431] width 1073 height 538
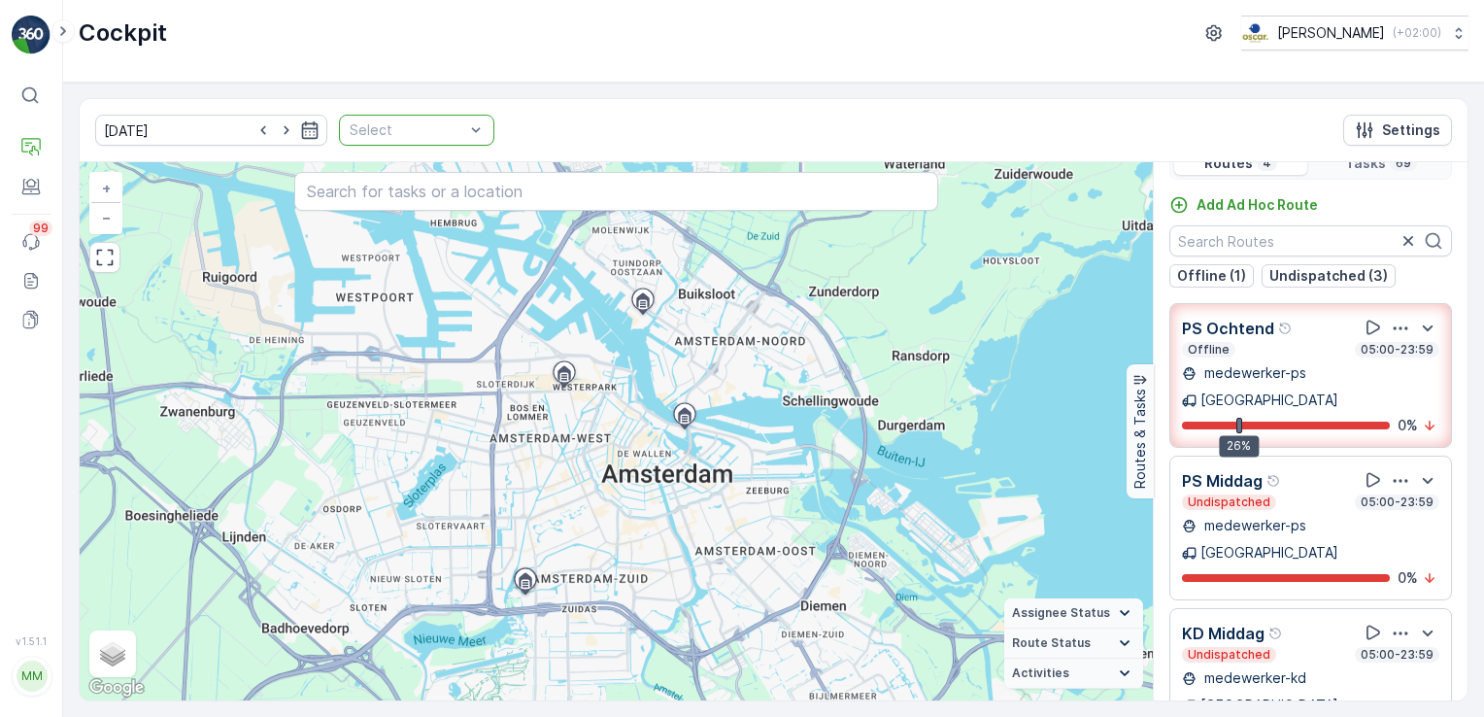
scroll to position [0, 0]
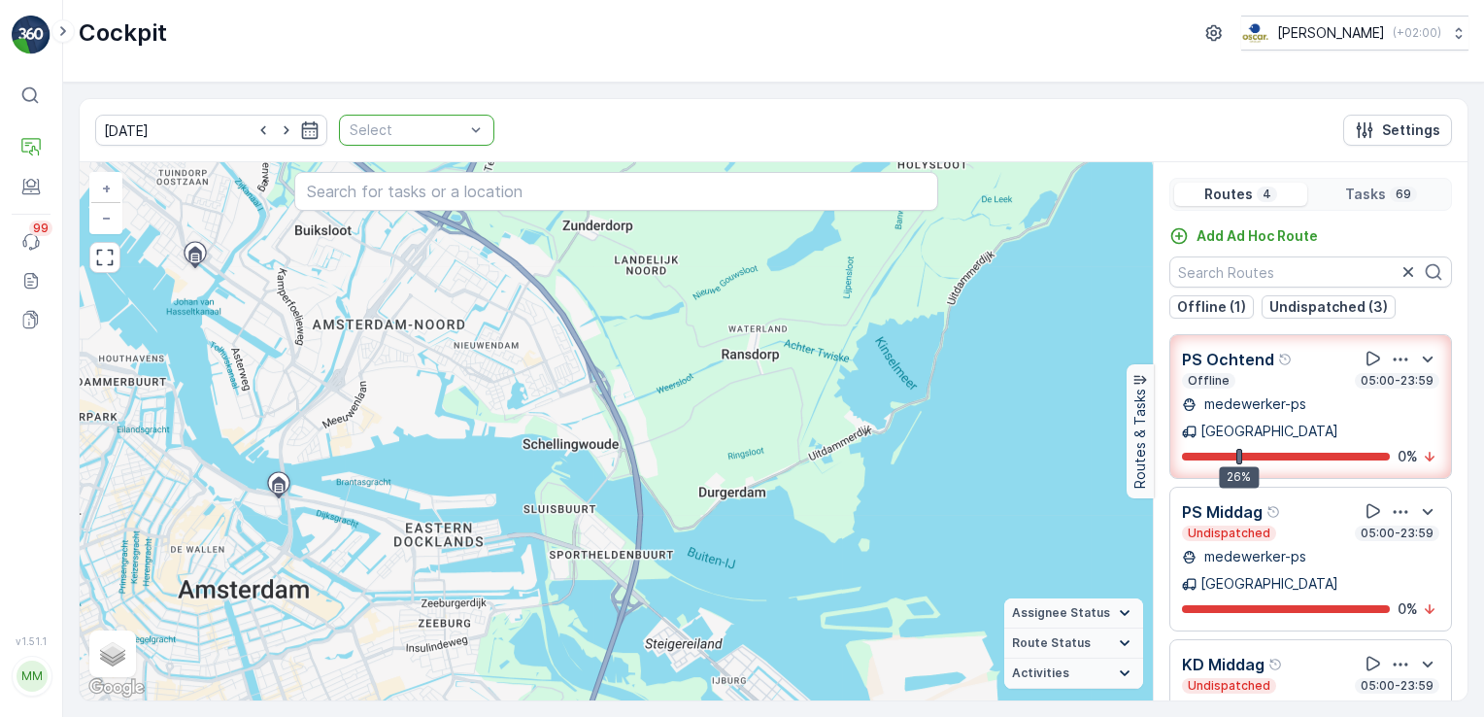
click at [1381, 185] on p "Tasks" at bounding box center [1365, 194] width 41 height 19
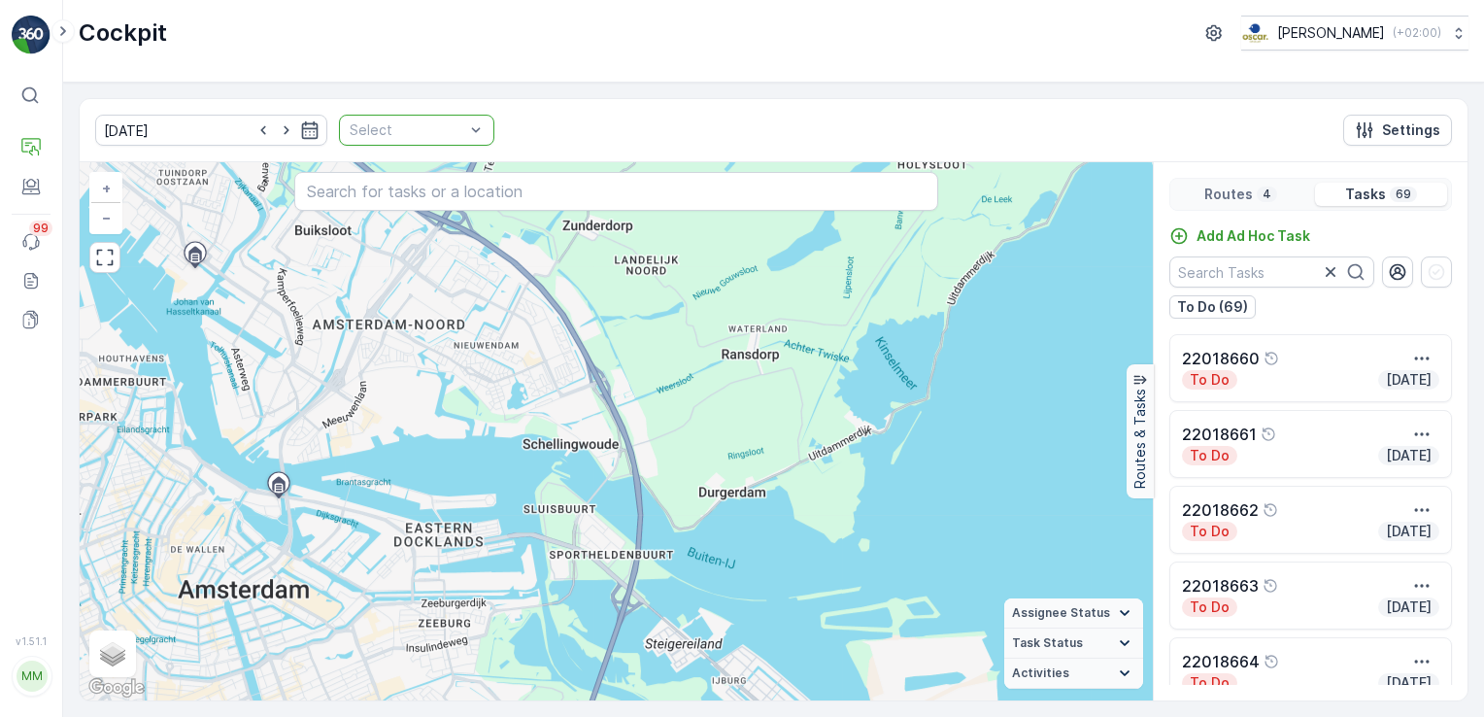
click at [1214, 188] on p "Routes" at bounding box center [1229, 194] width 49 height 19
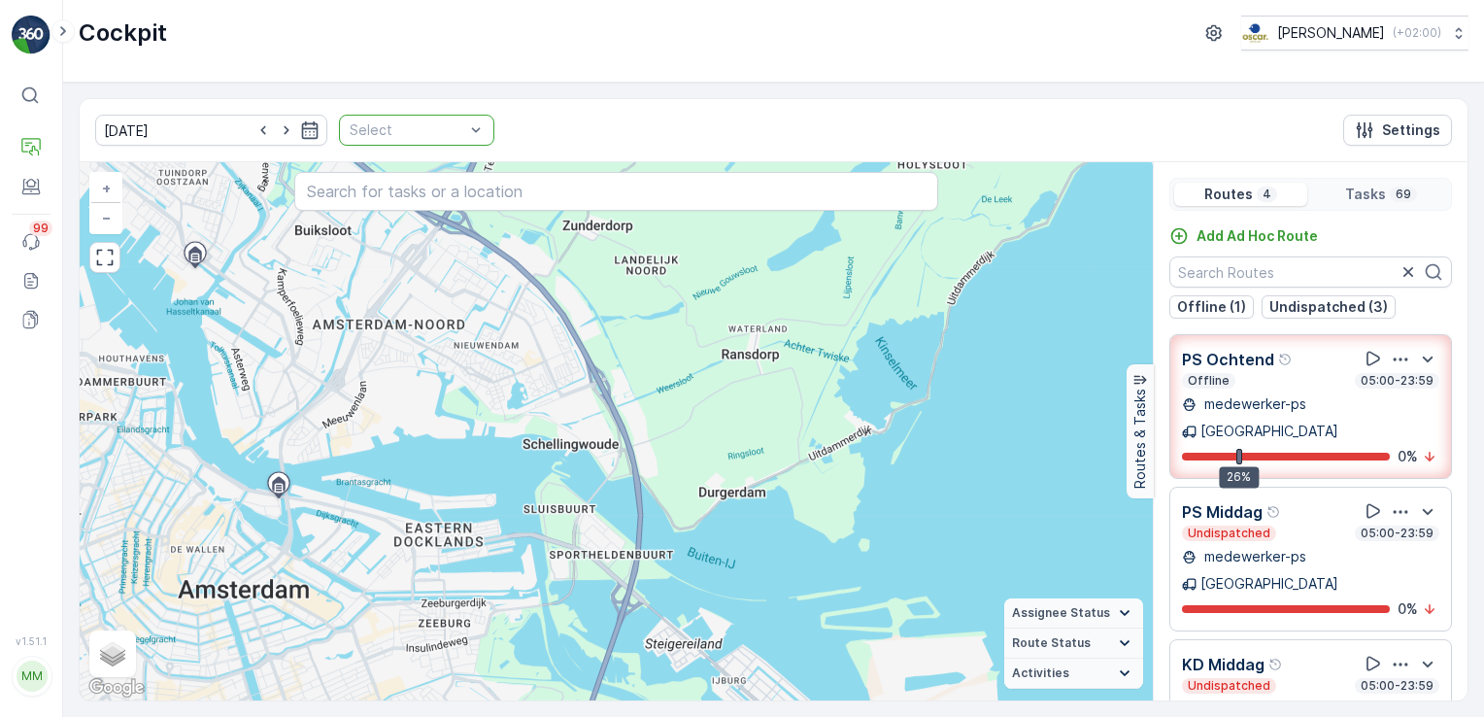
click at [339, 118] on div "Select" at bounding box center [416, 130] width 155 height 31
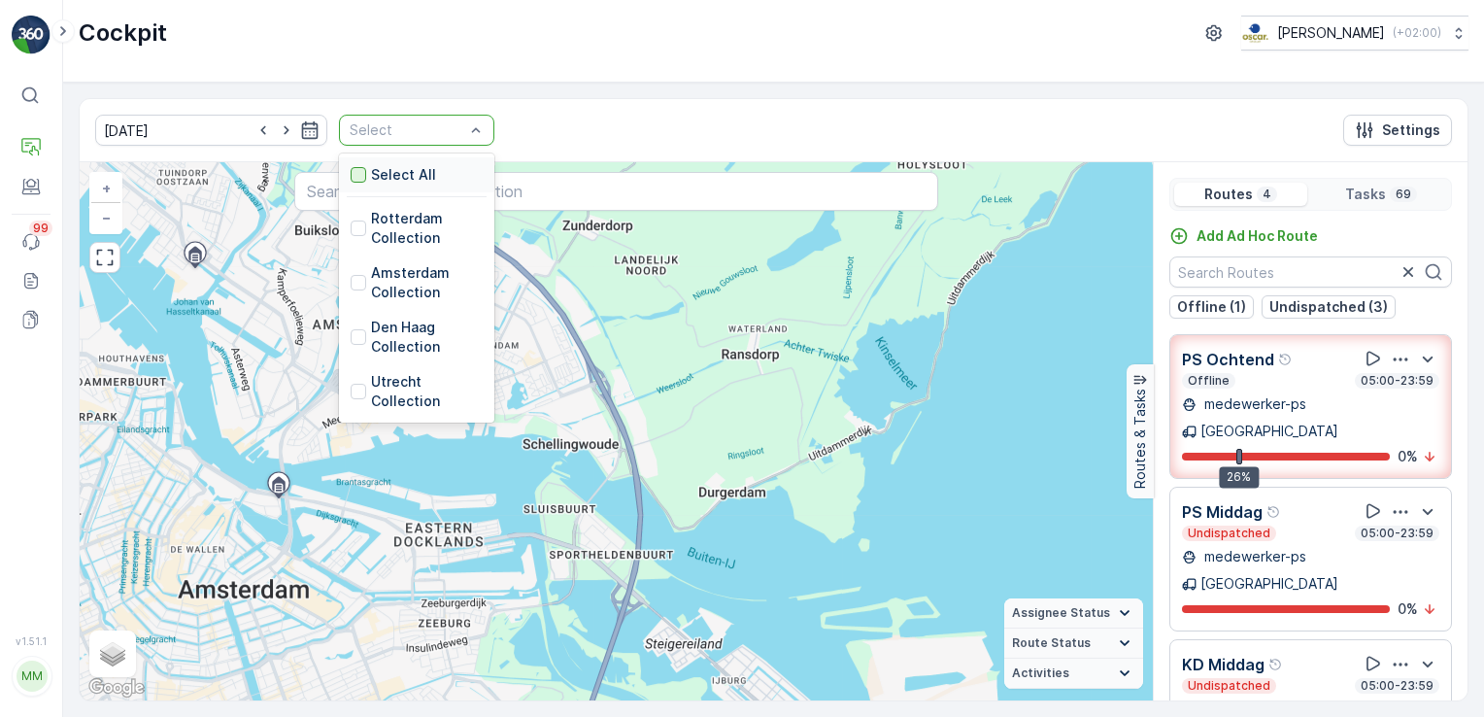
click at [351, 173] on div at bounding box center [359, 175] width 16 height 16
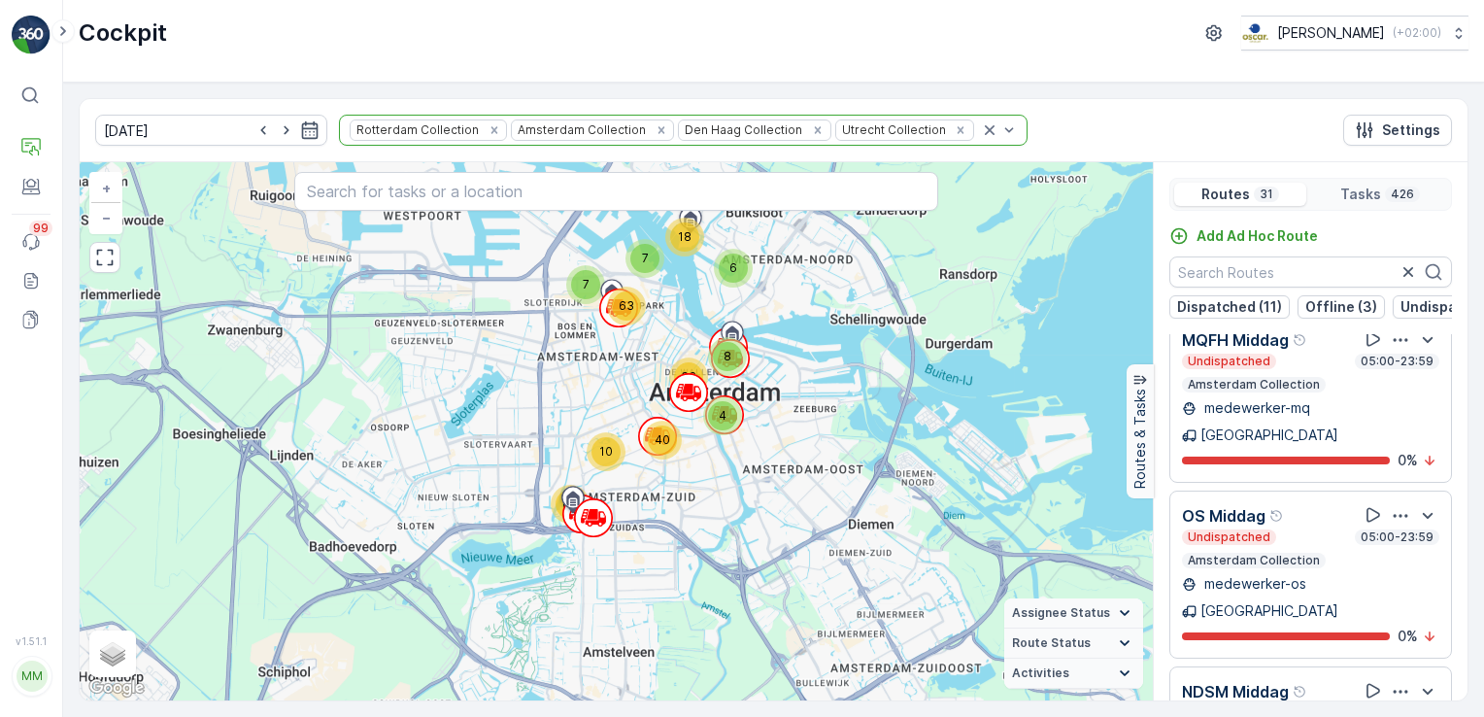
scroll to position [2429, 0]
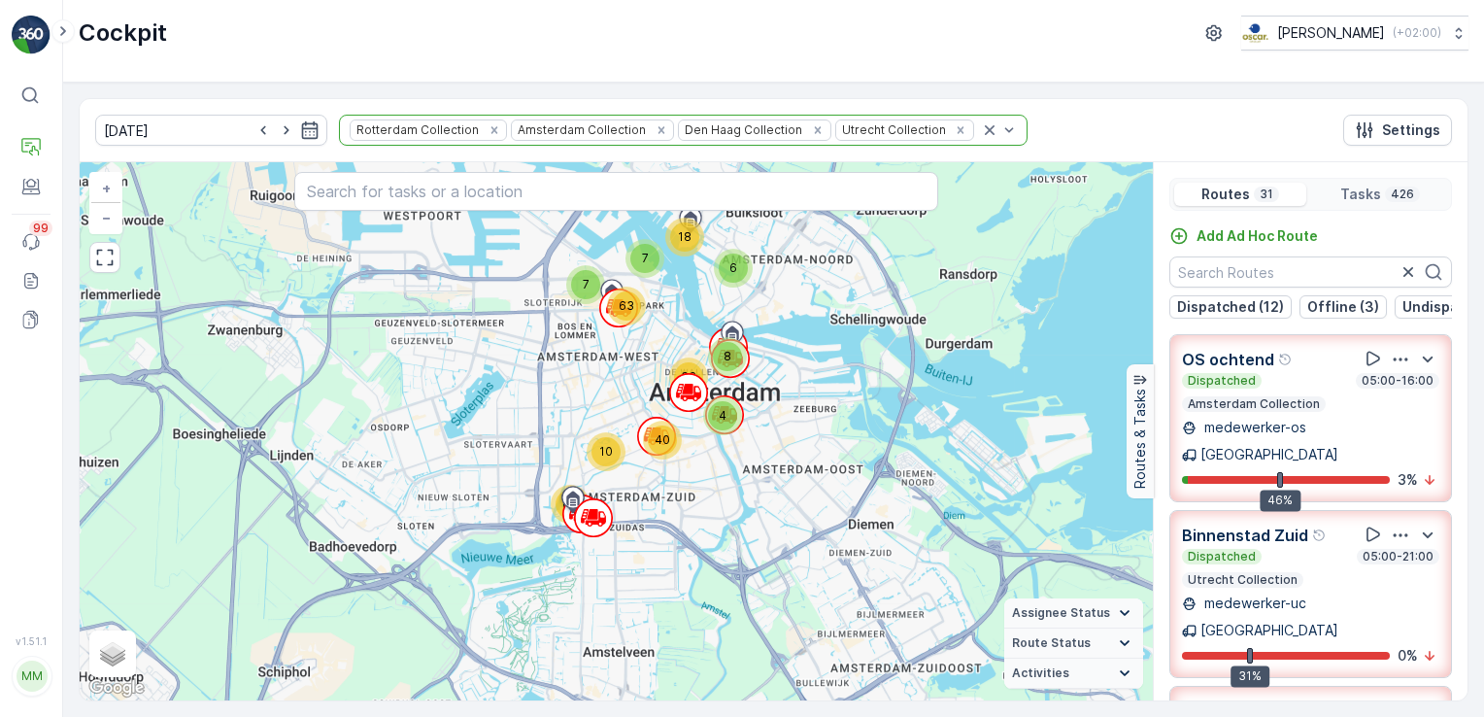
scroll to position [2429, 0]
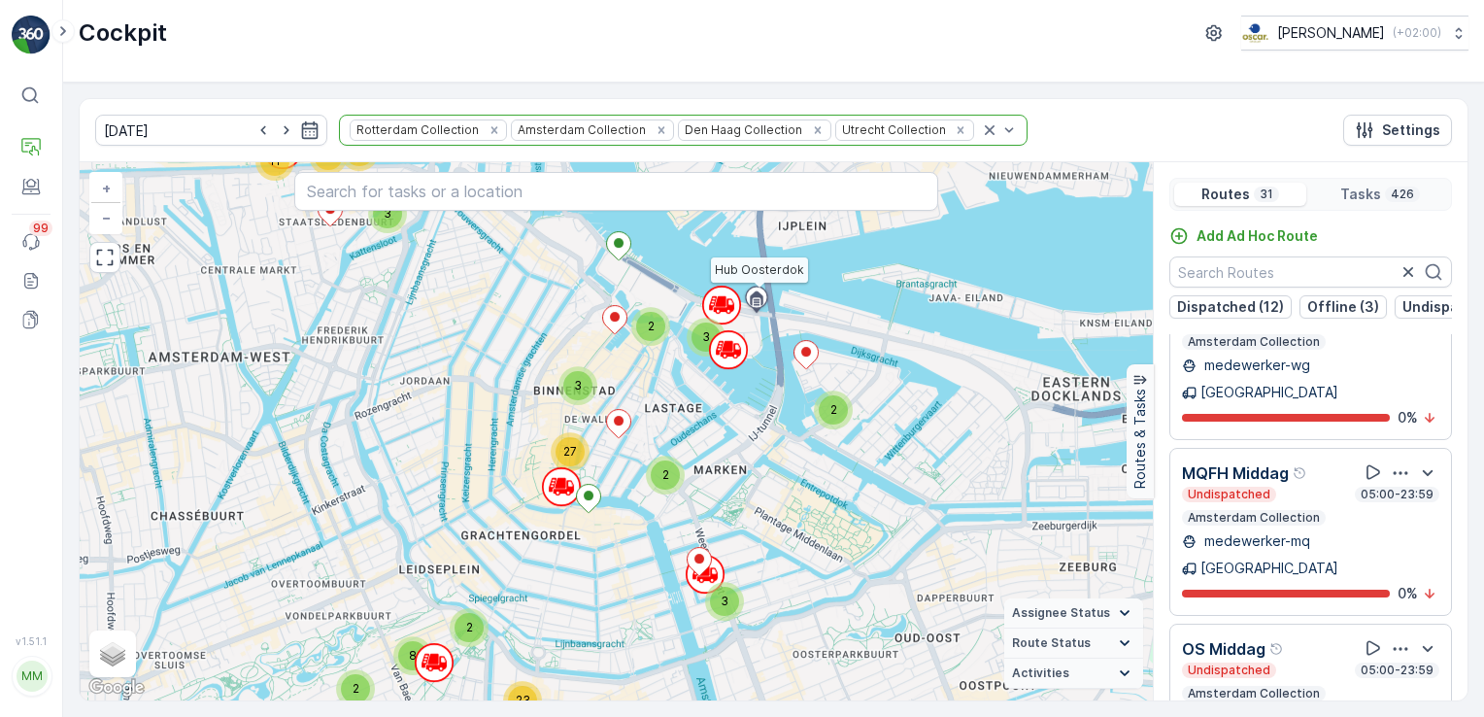
click at [755, 294] on icon at bounding box center [756, 298] width 13 height 15
click at [751, 301] on icon at bounding box center [756, 298] width 13 height 15
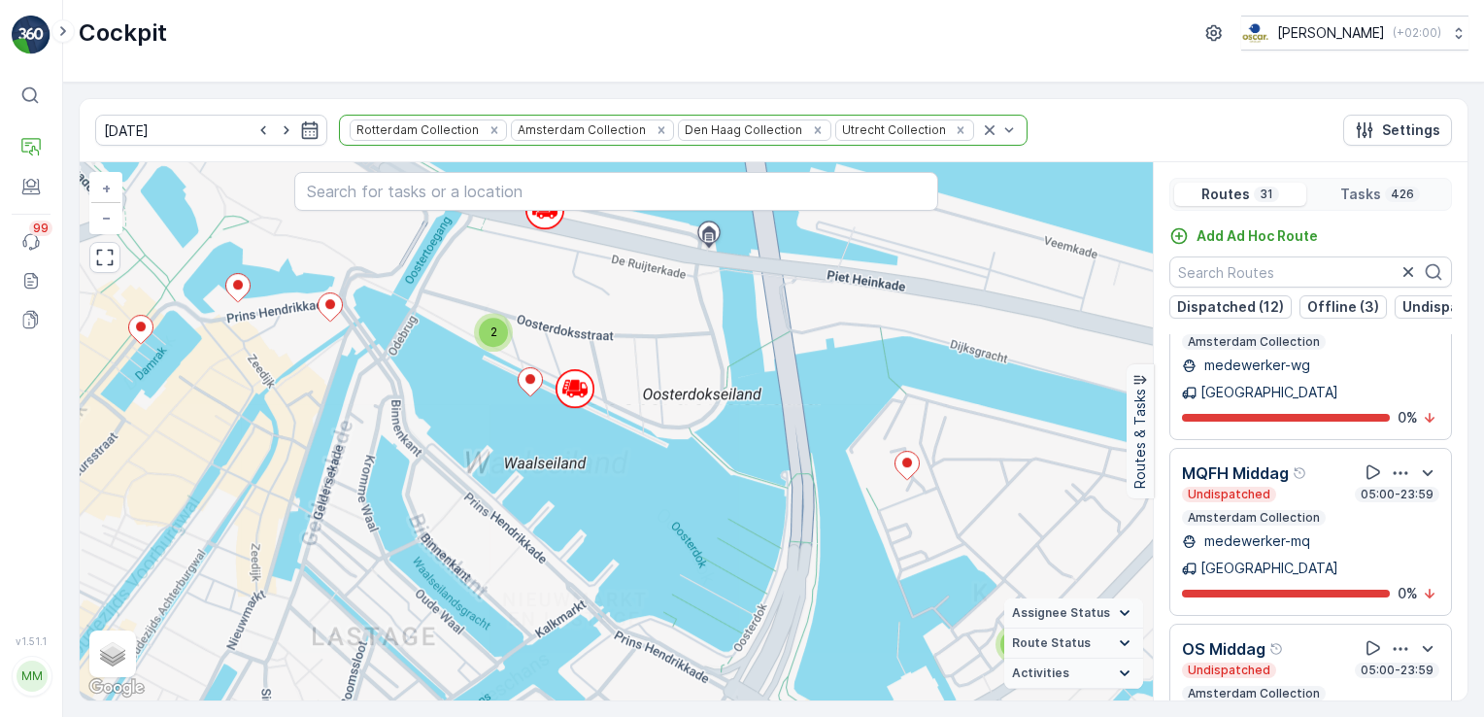
drag, startPoint x: 785, startPoint y: 358, endPoint x: 822, endPoint y: 433, distance: 83.4
click at [822, 433] on div "2 2 2 4 2 2 2 3 3 2 2 4 3 2 2 2 3 2 2 2 2 2 2 2 5 2 5 3 2 2 2 2 2 2 2 2 2 2 3 3…" at bounding box center [616, 431] width 1073 height 538
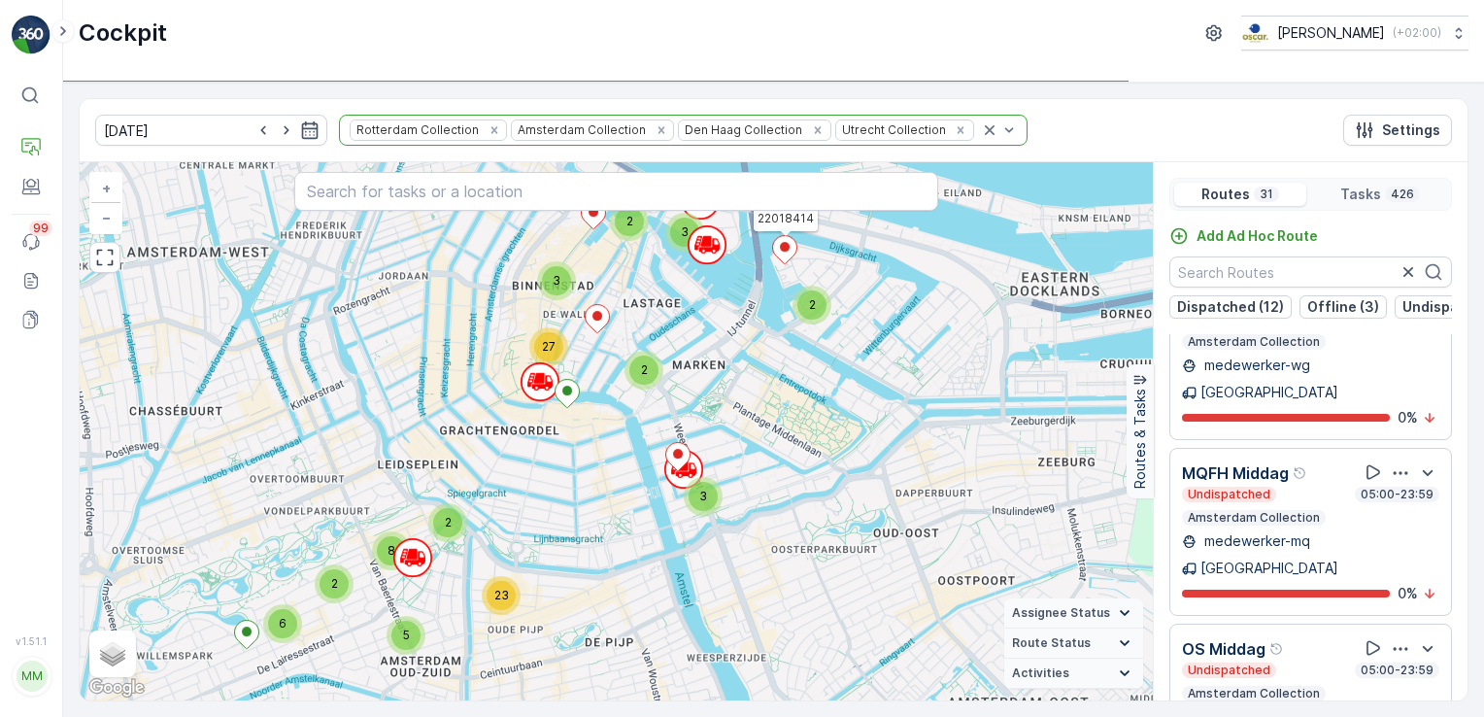
drag, startPoint x: 749, startPoint y: 446, endPoint x: 746, endPoint y: 401, distance: 44.8
click at [747, 402] on div "2 2 2 2 2 2 2 4 3 8 3 11 2 3 7 4 3 2 3 2 5 2 3 3 4 7 2 5 4 18 4 7 2 2 3 2 2 3 2…" at bounding box center [616, 431] width 1073 height 538
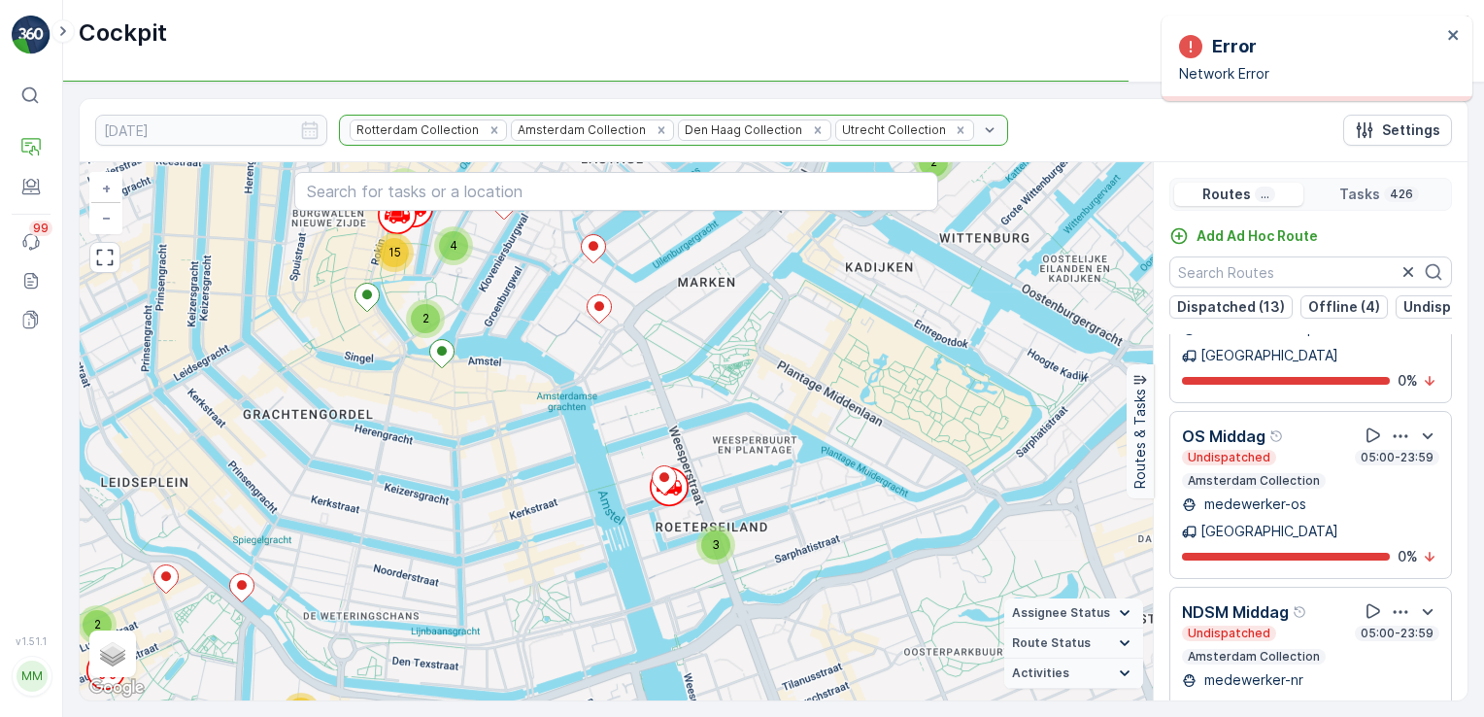
scroll to position [2669, 0]
